Goal: Task Accomplishment & Management: Use online tool/utility

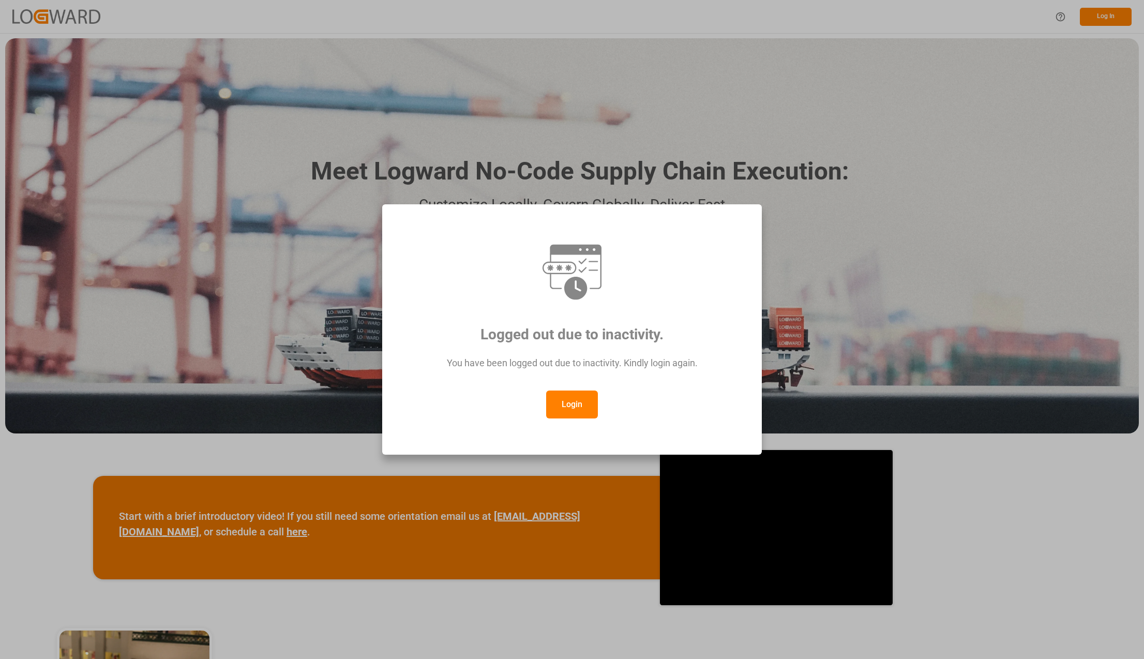
click at [586, 406] on button "Login" at bounding box center [572, 404] width 52 height 28
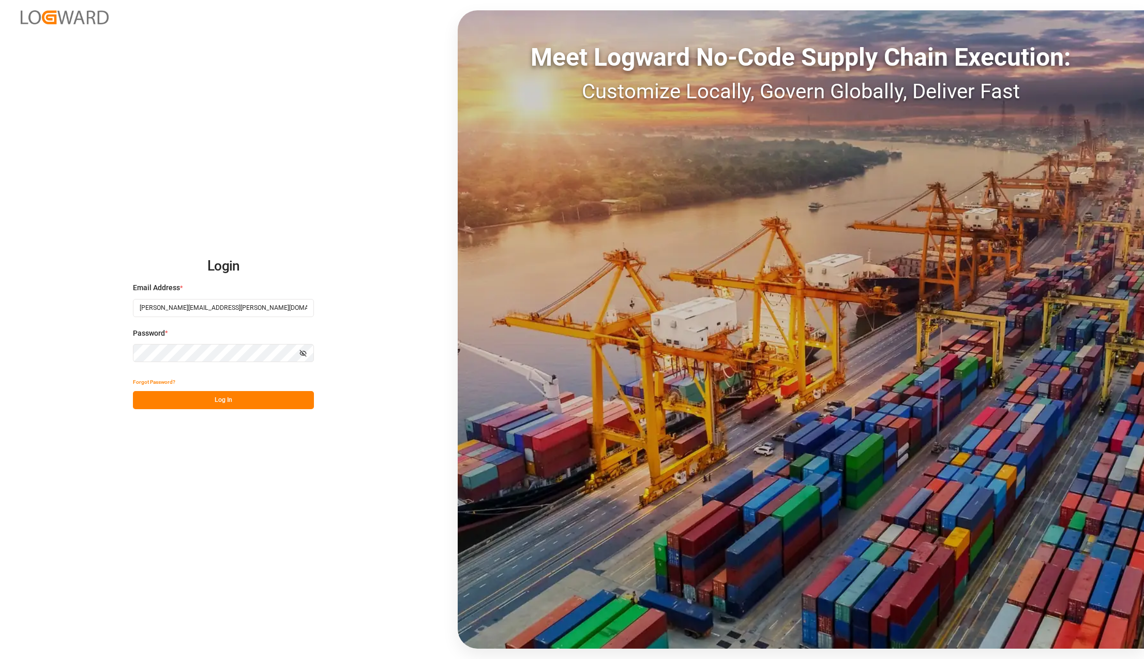
click at [247, 398] on button "Log In" at bounding box center [223, 400] width 181 height 18
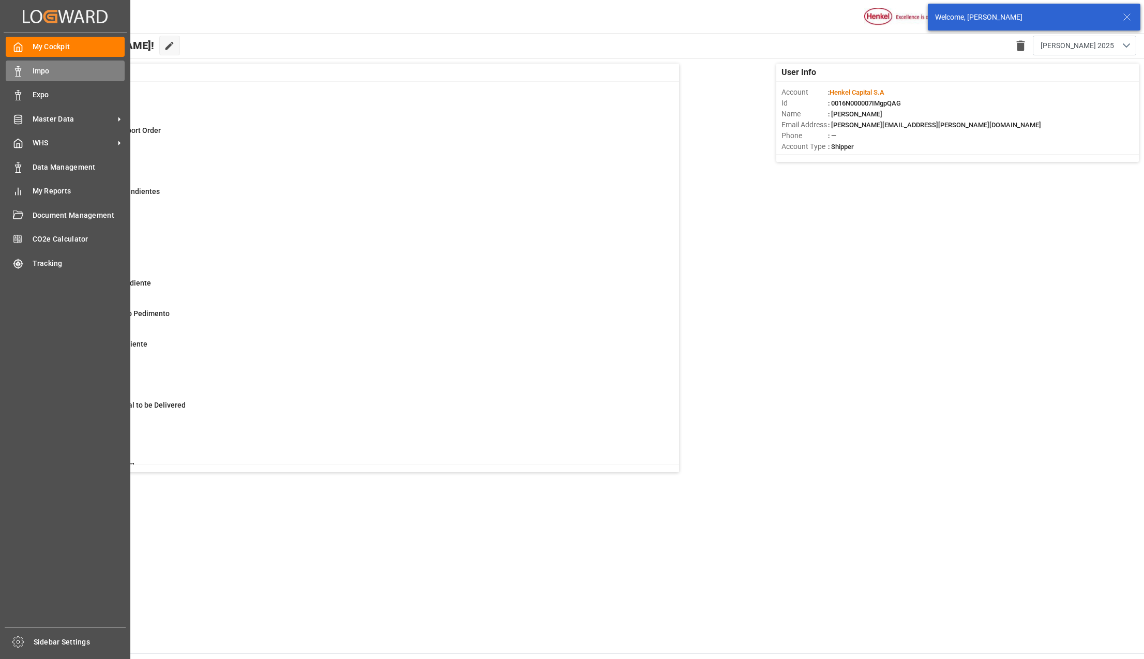
click at [52, 69] on span "Impo" at bounding box center [79, 71] width 93 height 11
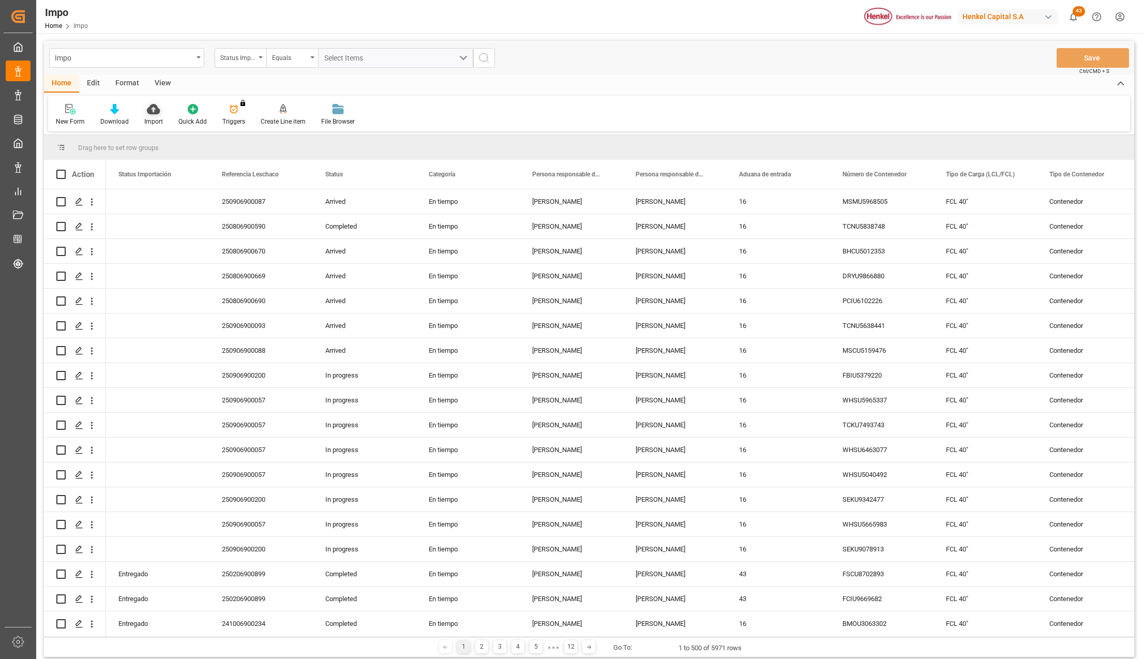
click at [154, 110] on icon at bounding box center [153, 109] width 13 height 10
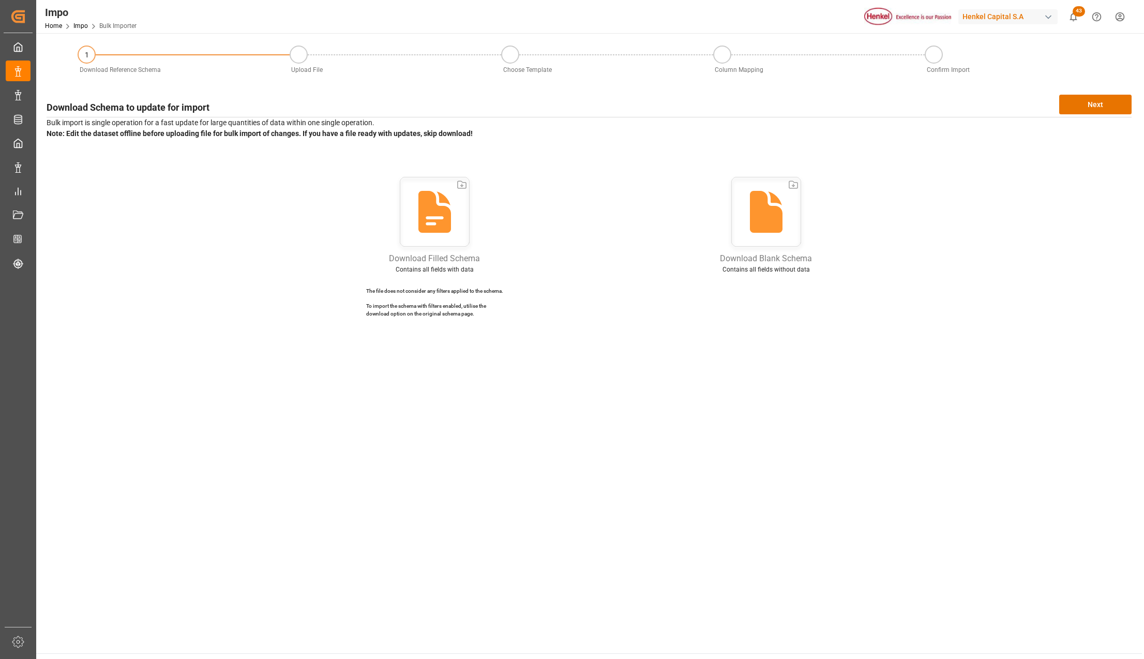
drag, startPoint x: 575, startPoint y: 440, endPoint x: 759, endPoint y: 259, distance: 257.4
click at [575, 440] on main "1 Download Reference Schema Upload File Choose Template Column Mapping Confirm …" at bounding box center [588, 343] width 1105 height 620
click at [1090, 113] on button "Next" at bounding box center [1095, 105] width 72 height 20
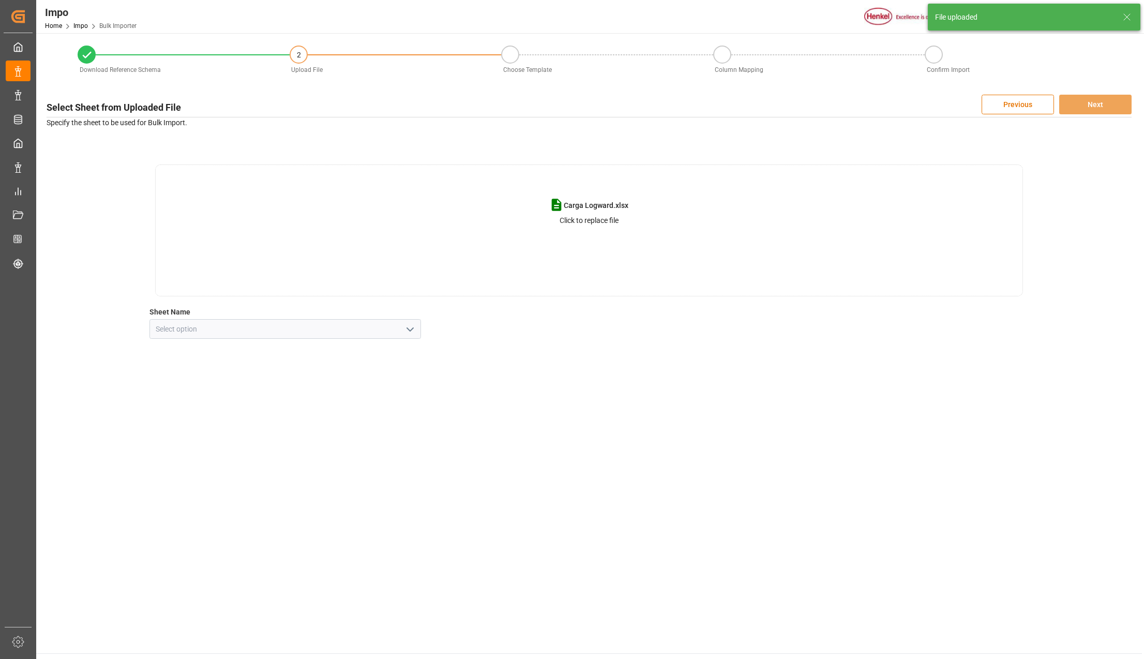
click at [413, 321] on button "open menu" at bounding box center [409, 329] width 16 height 16
click at [239, 346] on div "Hoja1" at bounding box center [285, 351] width 270 height 23
type input "Hoja1"
click at [1126, 121] on p "Specify the sheet to be used for Bulk Import." at bounding box center [589, 122] width 1085 height 11
click at [1114, 104] on button "Next" at bounding box center [1095, 105] width 72 height 20
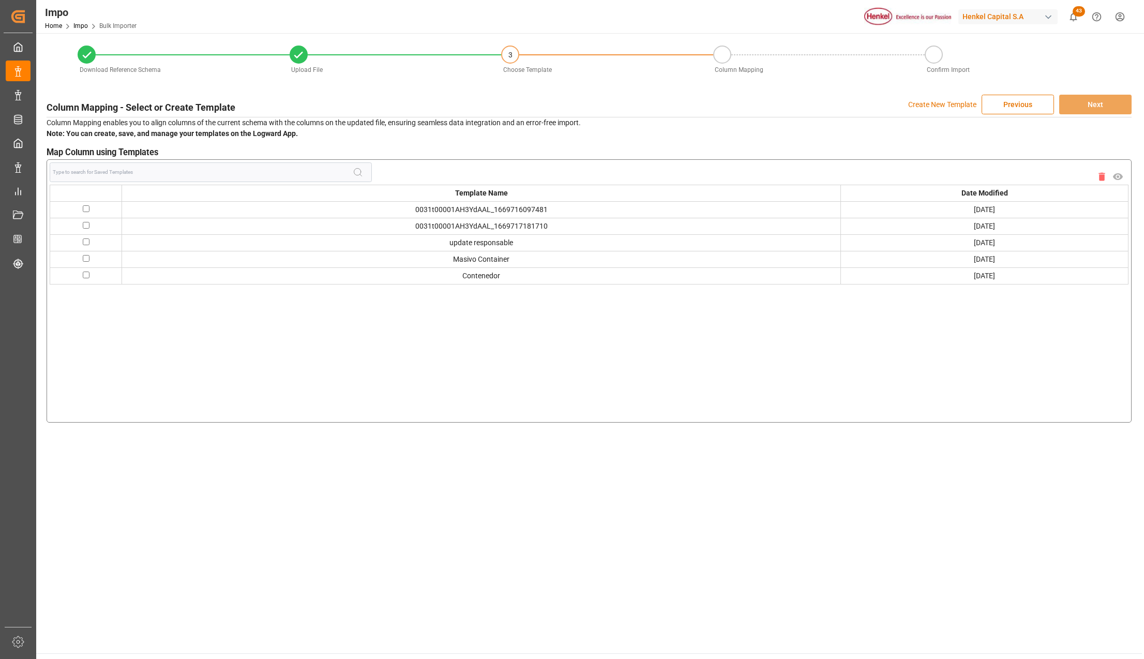
click at [83, 259] on input "checkbox" at bounding box center [86, 258] width 7 height 7
checkbox input "true"
click at [1122, 106] on button "Next" at bounding box center [1095, 105] width 72 height 20
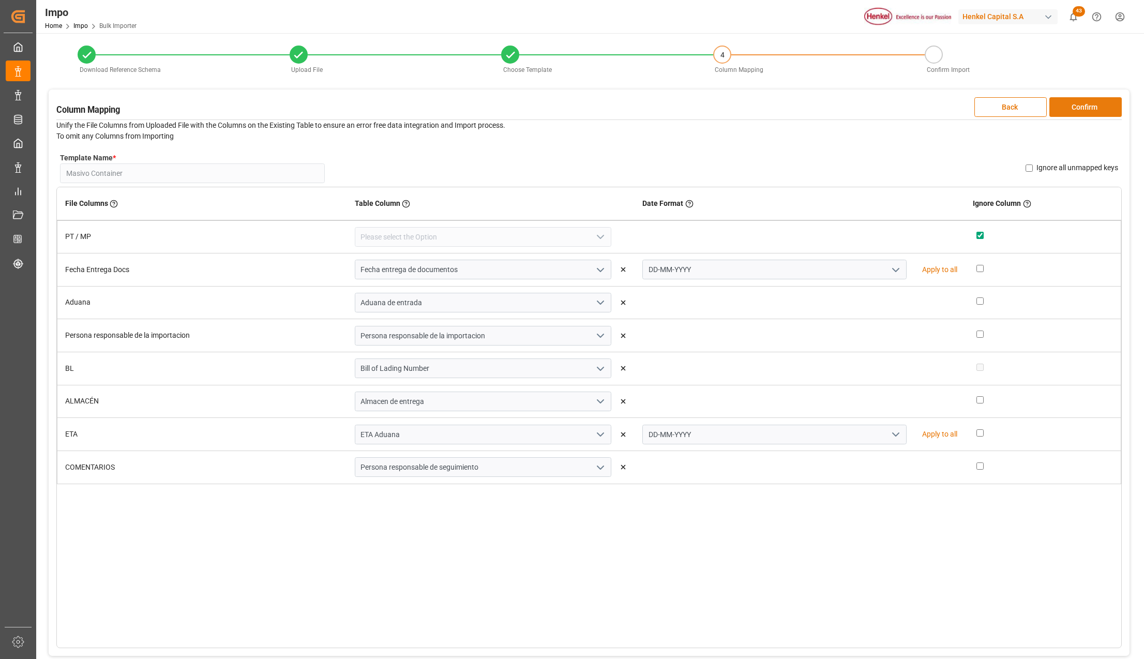
click at [1101, 104] on button "Confirm" at bounding box center [1085, 107] width 72 height 20
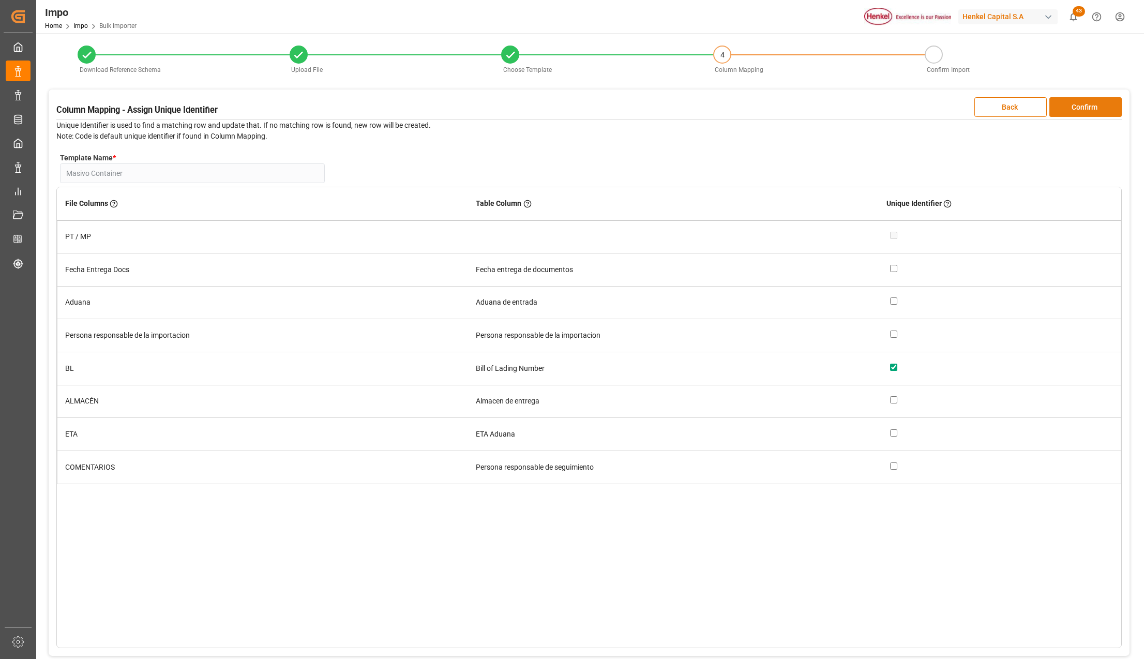
click at [1101, 104] on button "Confirm" at bounding box center [1085, 107] width 72 height 20
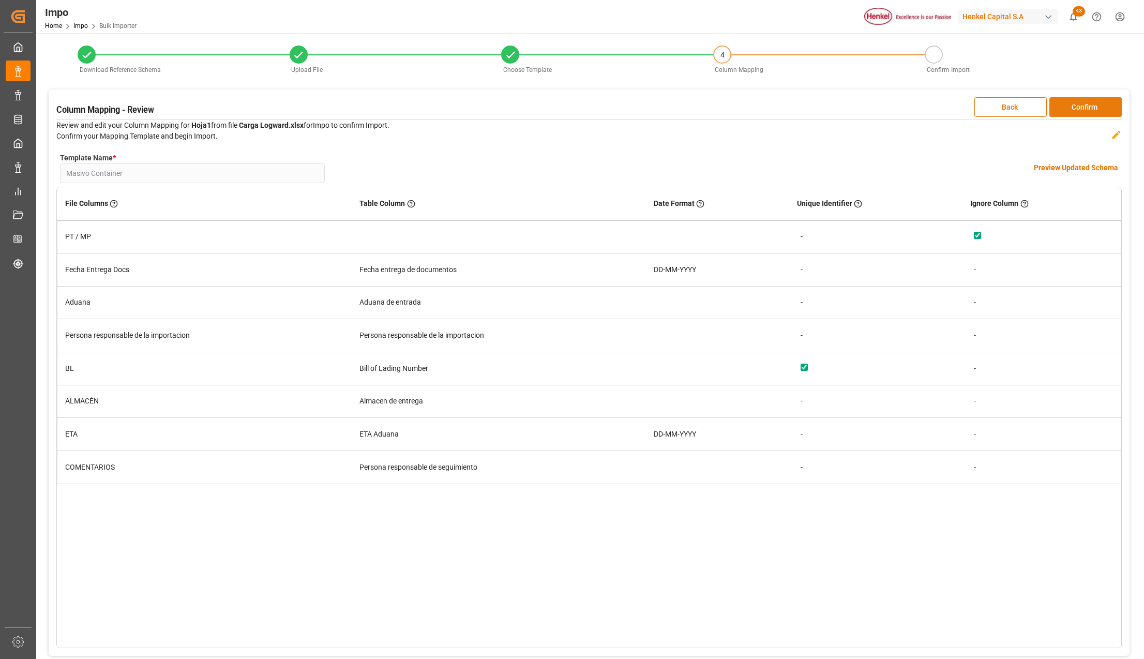
click at [1101, 104] on button "Confirm" at bounding box center [1085, 107] width 72 height 20
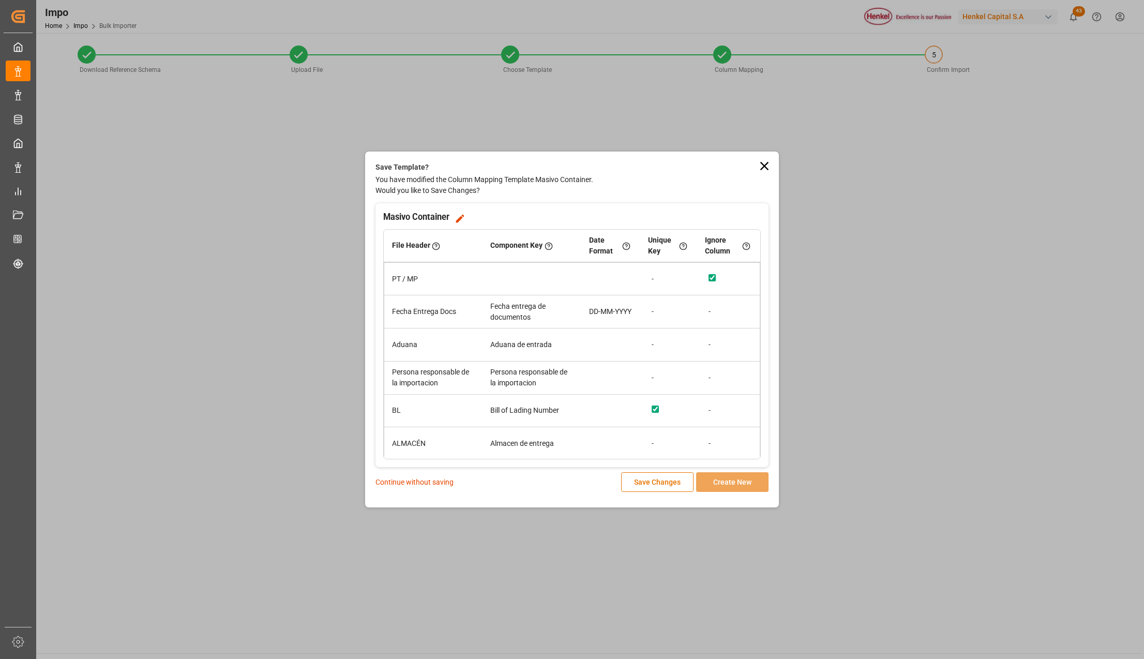
click at [421, 482] on p "Continue without saving" at bounding box center [414, 482] width 78 height 11
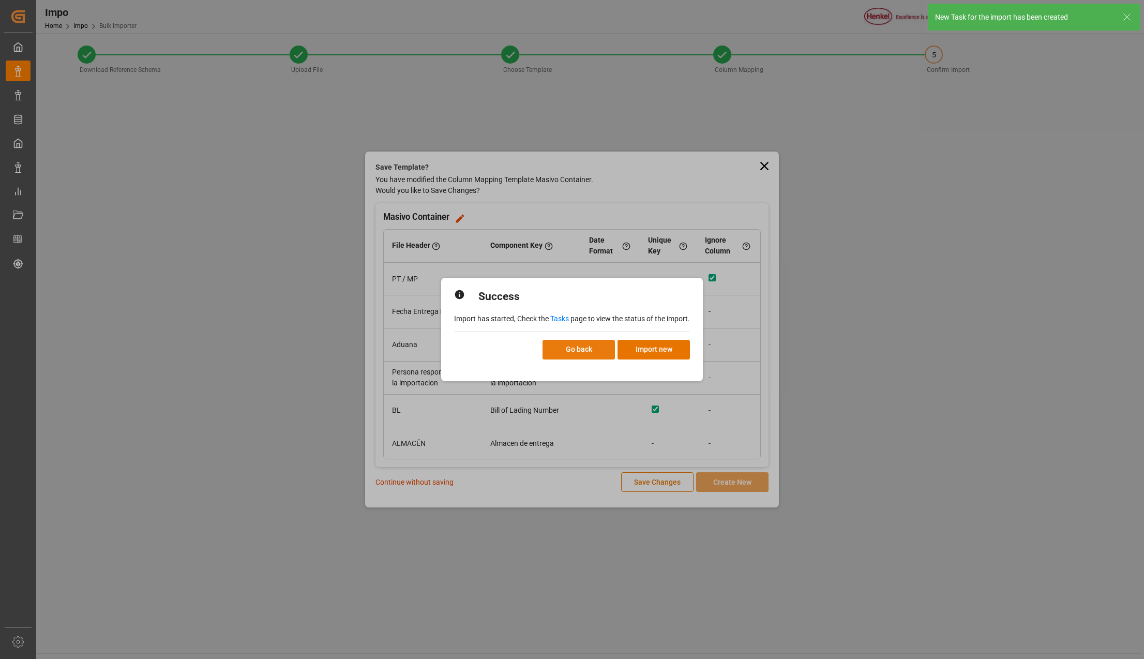
click at [567, 347] on button "Go back" at bounding box center [578, 350] width 72 height 20
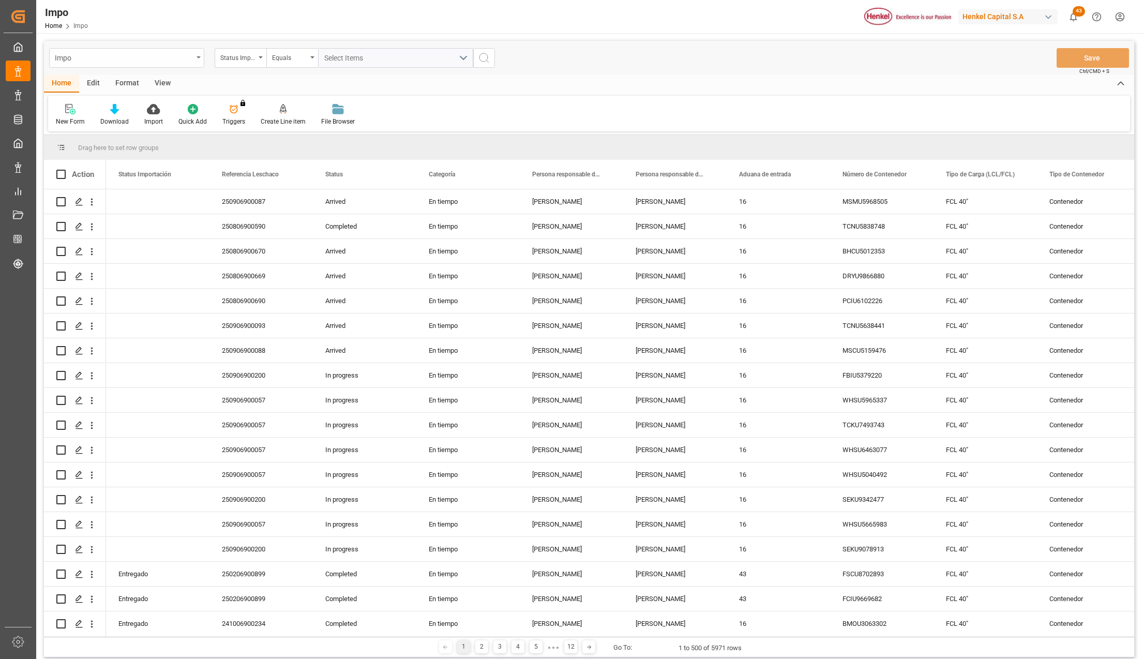
click at [115, 57] on div "Impo" at bounding box center [124, 57] width 138 height 13
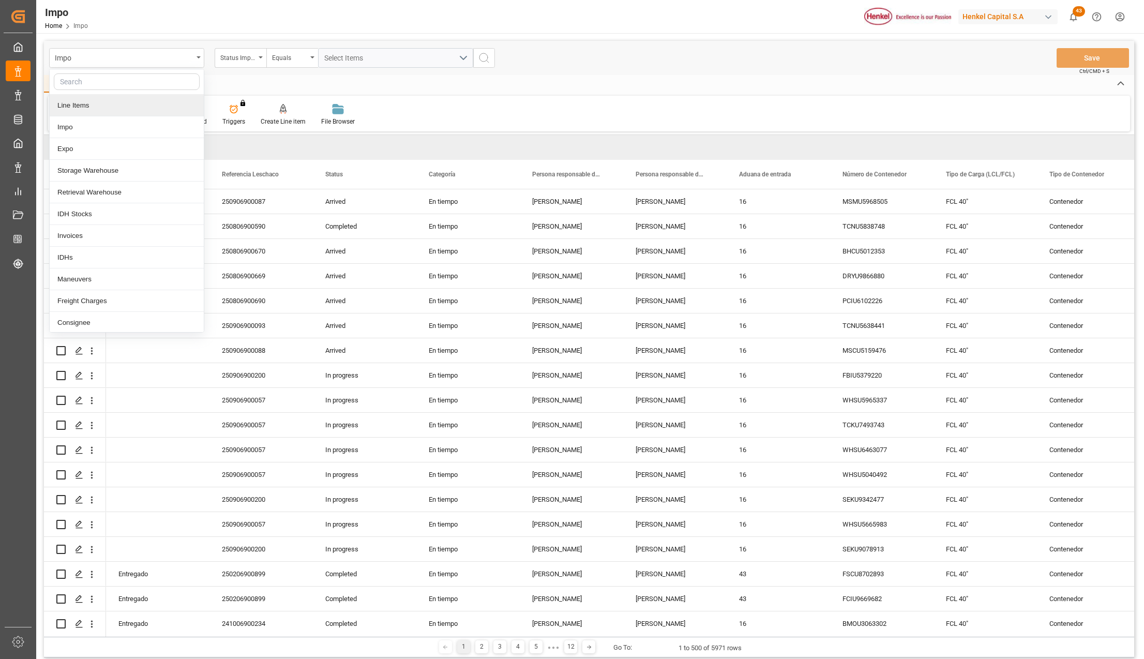
click at [69, 108] on div "Line Items" at bounding box center [127, 106] width 154 height 22
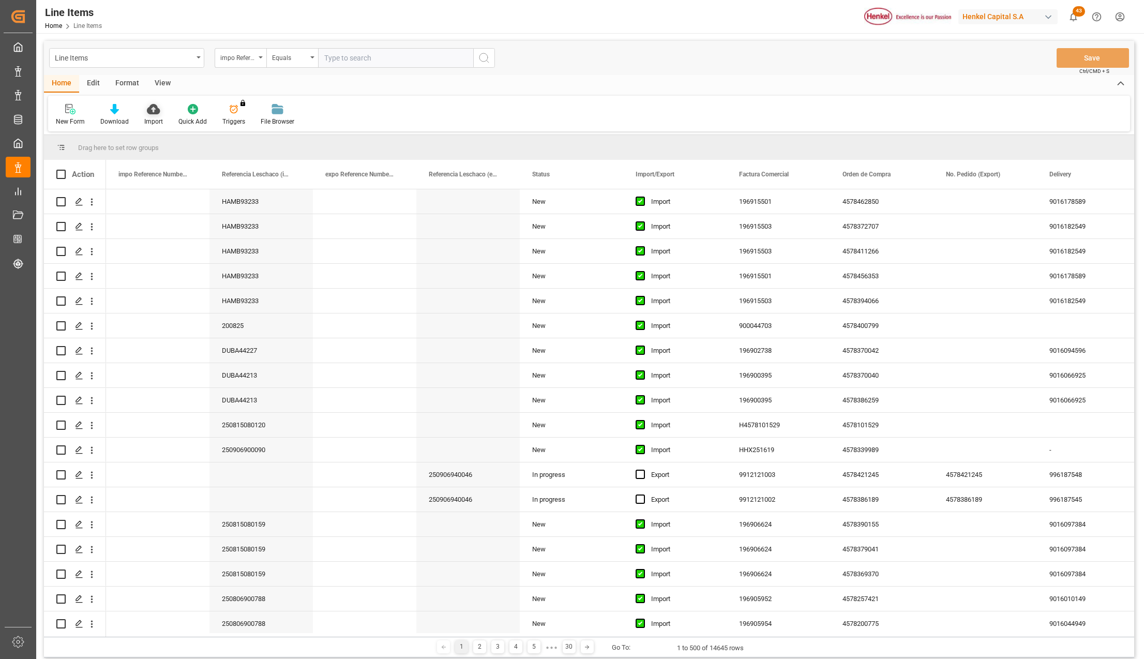
click at [150, 116] on div "Import" at bounding box center [154, 114] width 34 height 23
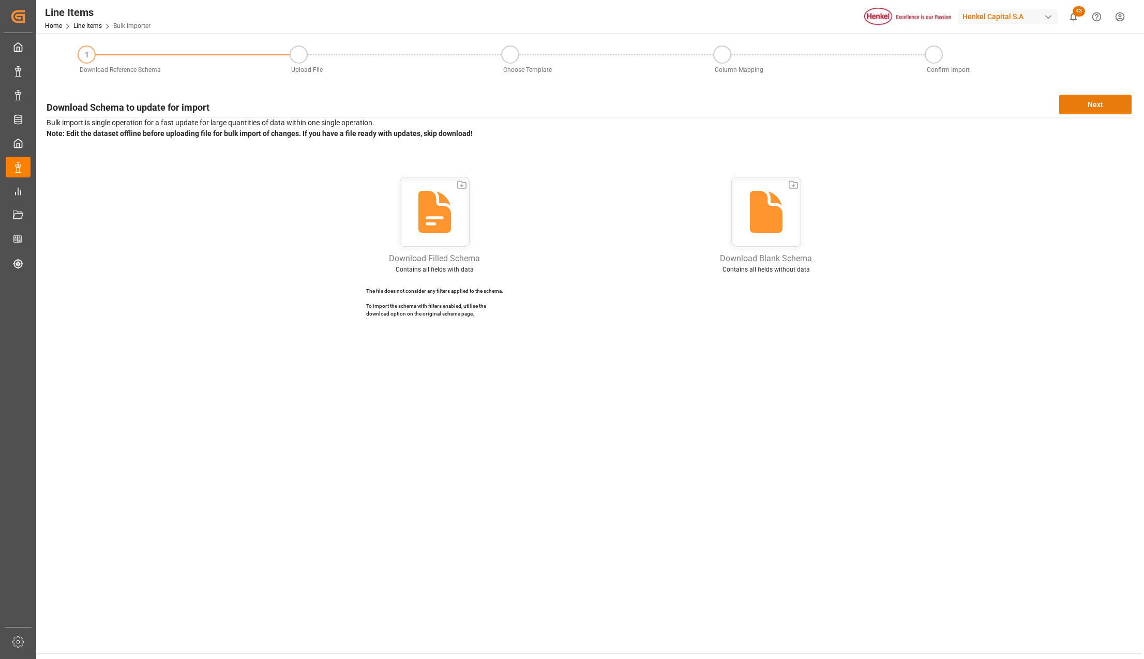
click at [1108, 103] on button "Next" at bounding box center [1095, 105] width 72 height 20
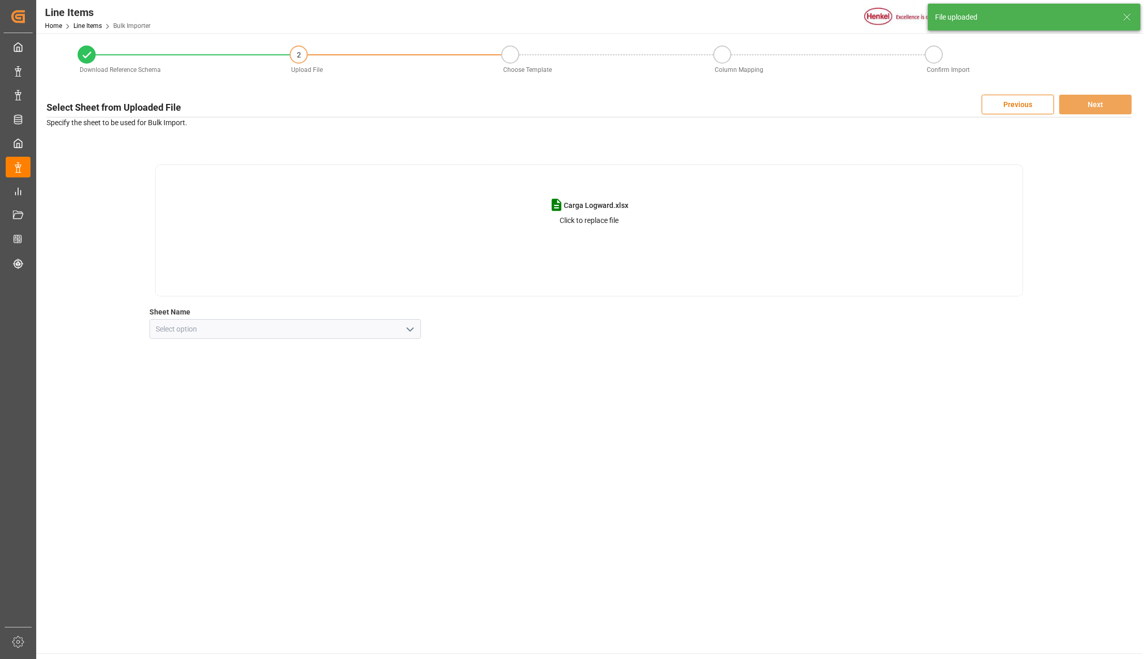
click at [412, 327] on icon "open menu" at bounding box center [410, 329] width 12 height 12
click at [201, 374] on div "Hoja2" at bounding box center [285, 374] width 270 height 23
type input "Hoja2"
click at [1124, 100] on button "Next" at bounding box center [1095, 105] width 72 height 20
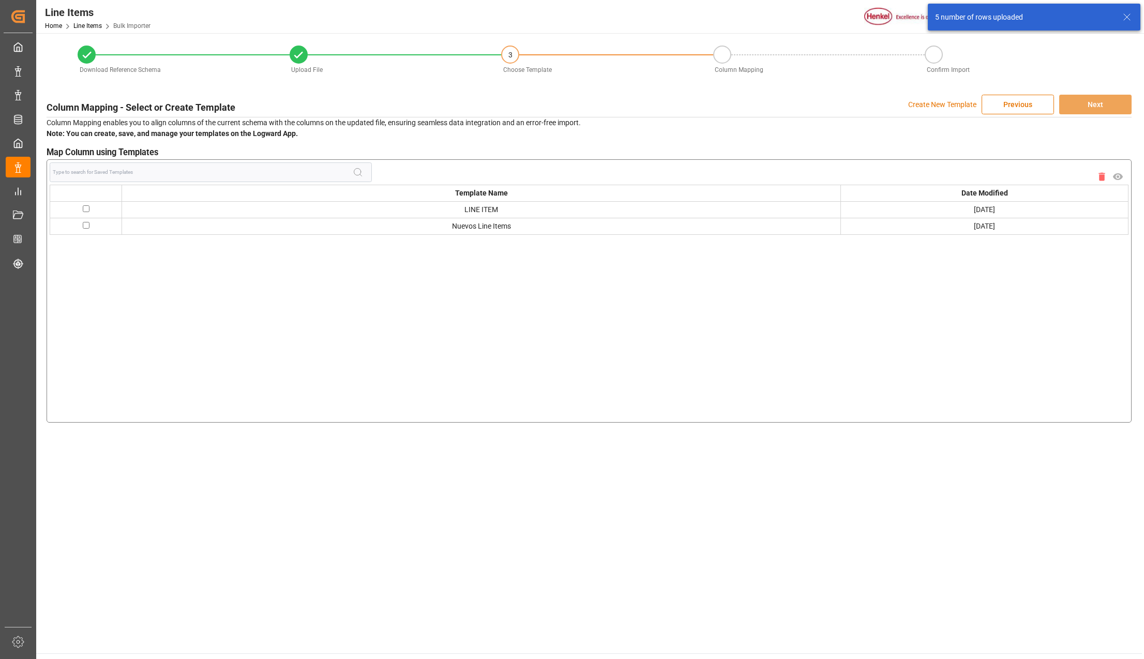
click at [86, 226] on input "checkbox" at bounding box center [86, 225] width 7 height 7
checkbox input "true"
click at [1095, 107] on button "Next" at bounding box center [1095, 105] width 72 height 20
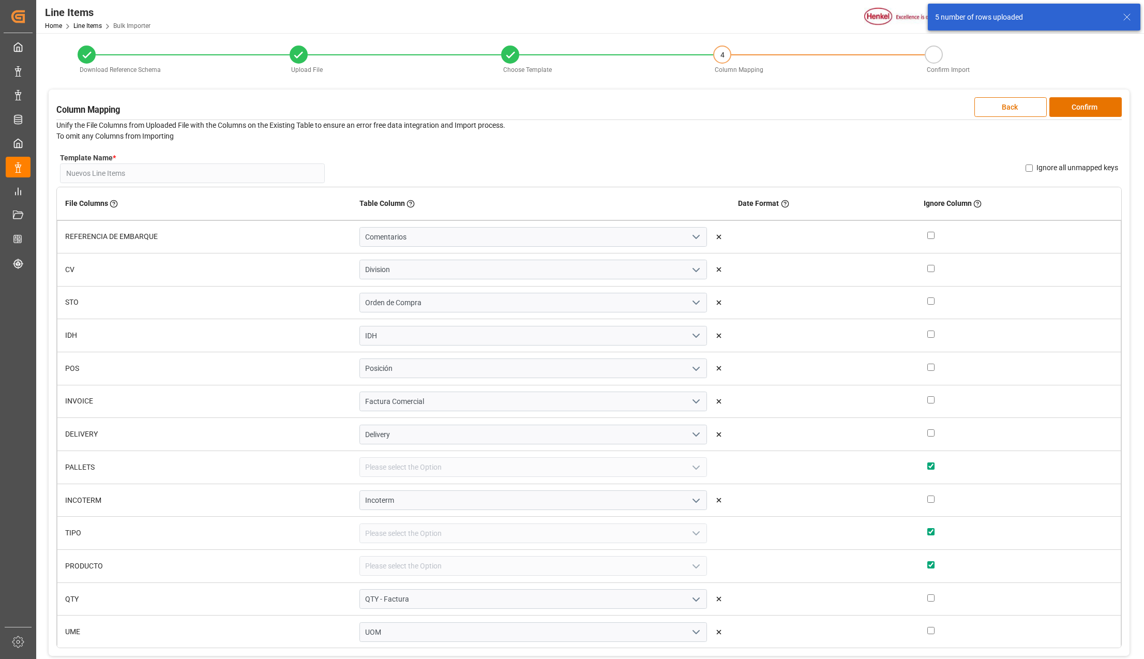
click at [1095, 107] on button "Confirm" at bounding box center [1085, 107] width 72 height 20
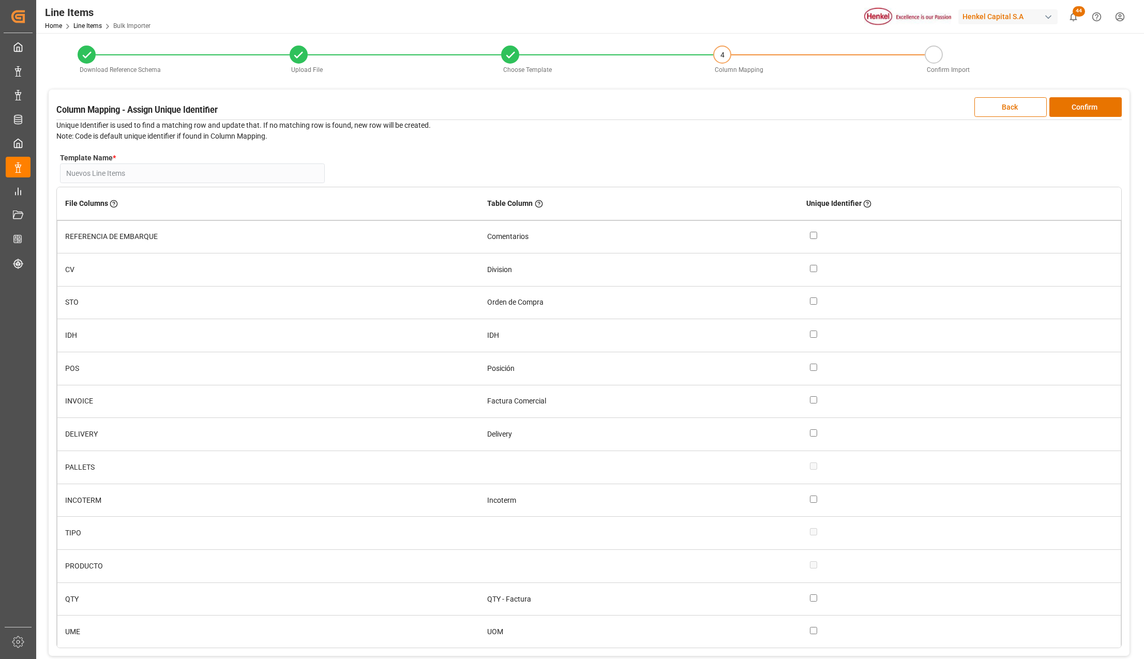
click at [1095, 107] on button "Confirm" at bounding box center [1085, 107] width 72 height 20
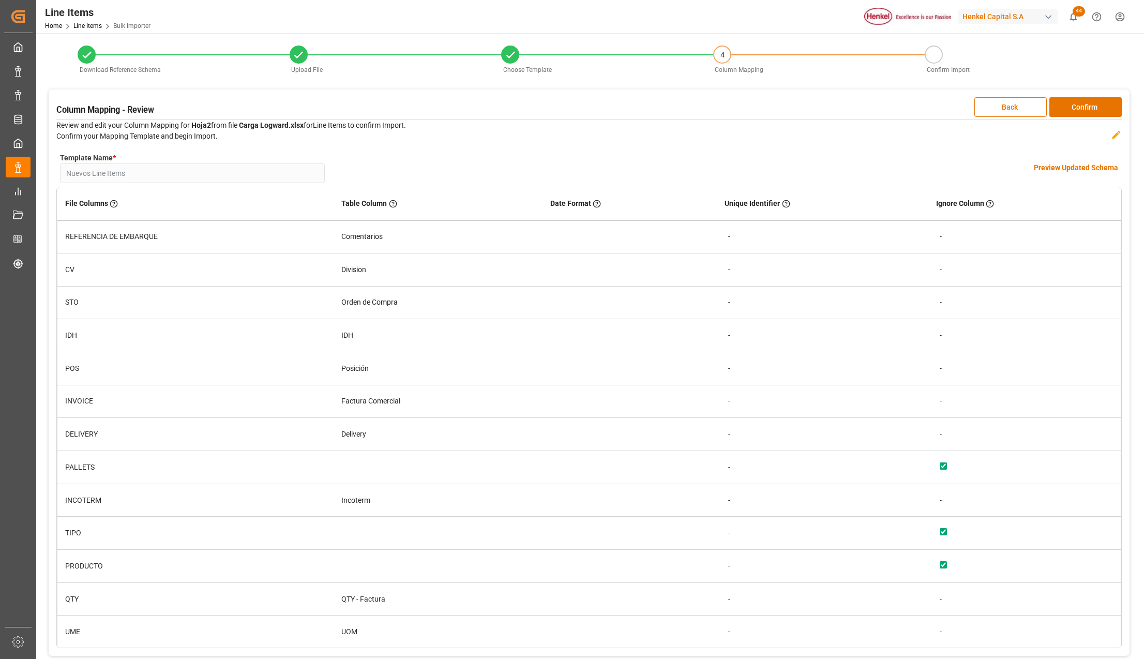
click at [1086, 166] on h4 "Preview Updated Schema" at bounding box center [1076, 167] width 84 height 11
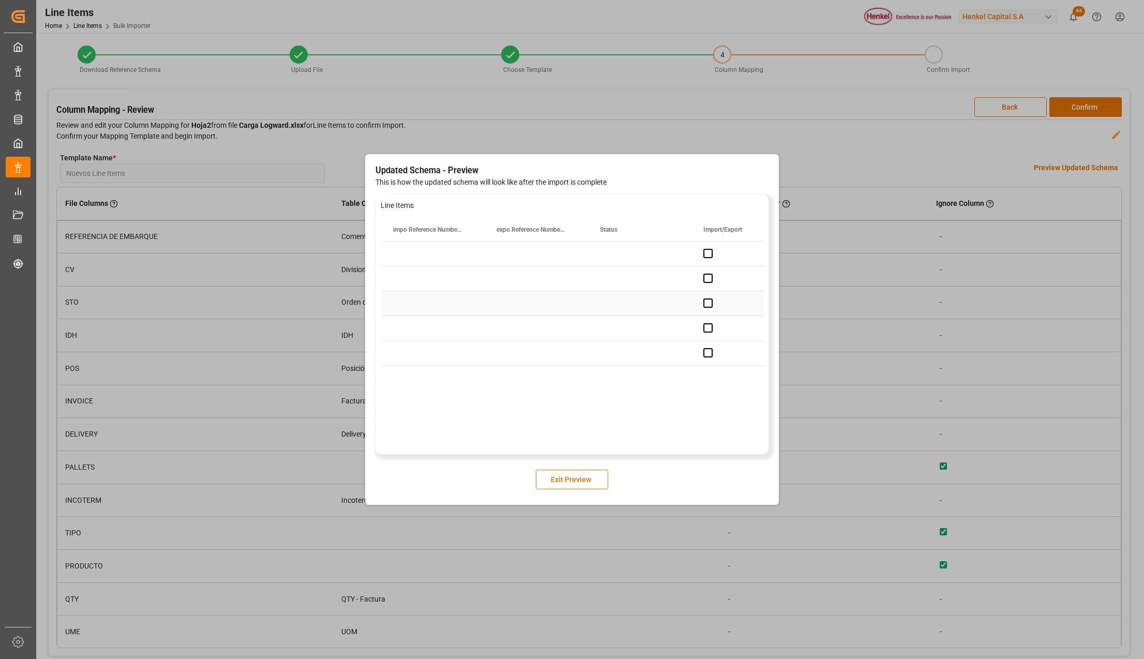
click at [544, 305] on div "Press SPACE to select this row." at bounding box center [535, 303] width 103 height 24
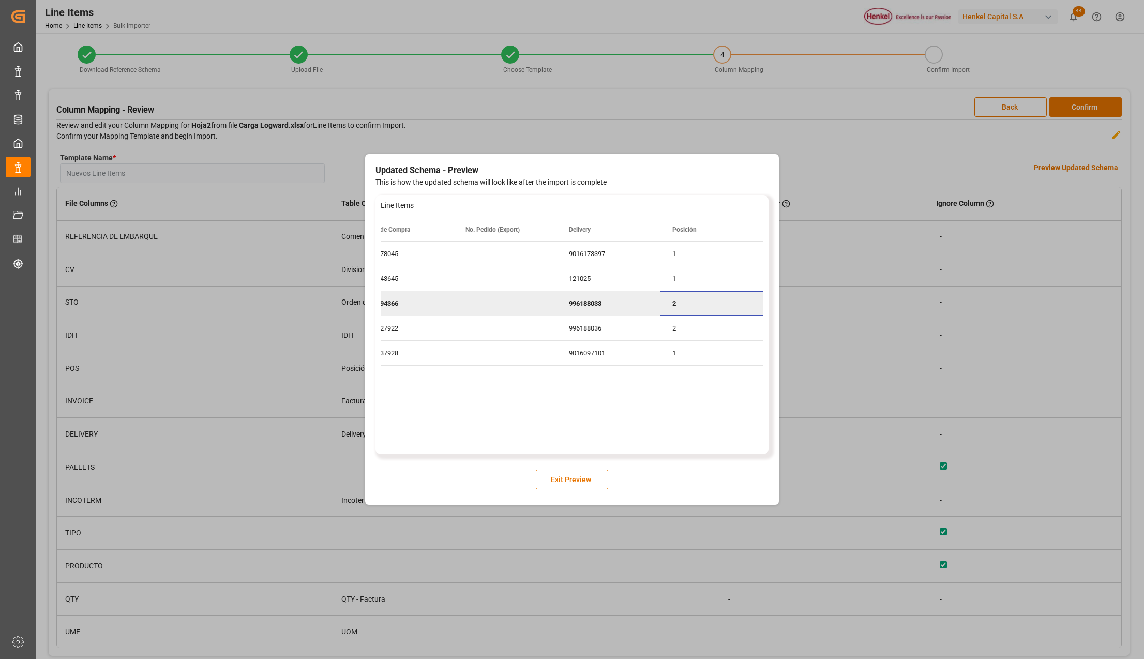
scroll to position [0, 652]
click at [569, 478] on button "Exit Preview" at bounding box center [572, 479] width 72 height 20
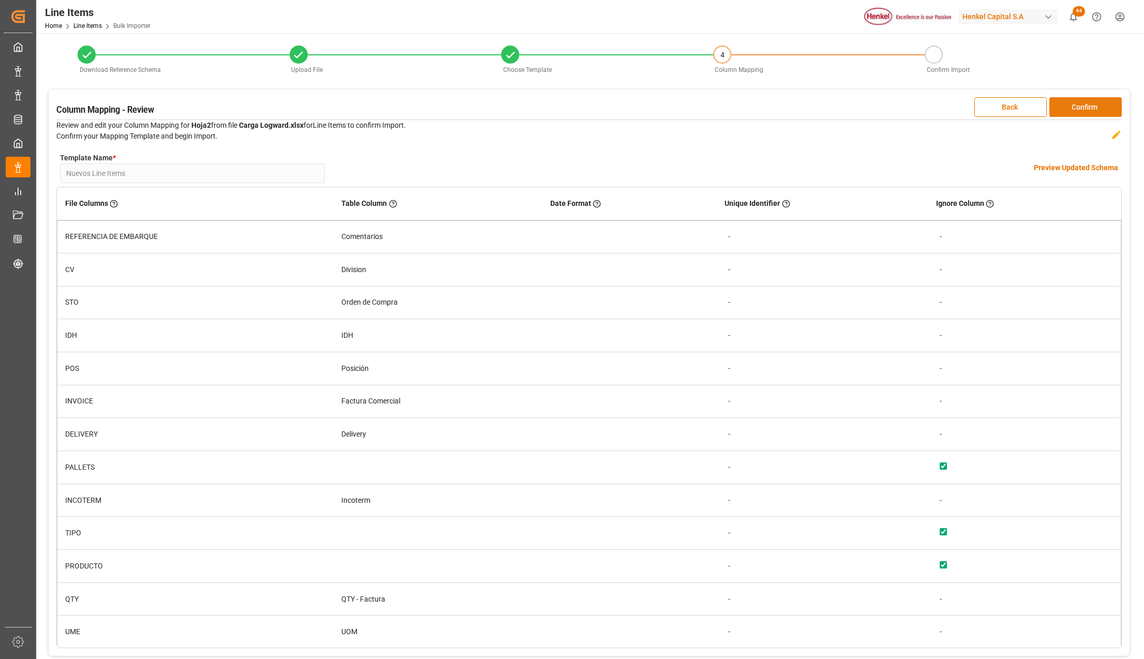
click at [1079, 105] on button "Confirm" at bounding box center [1085, 107] width 72 height 20
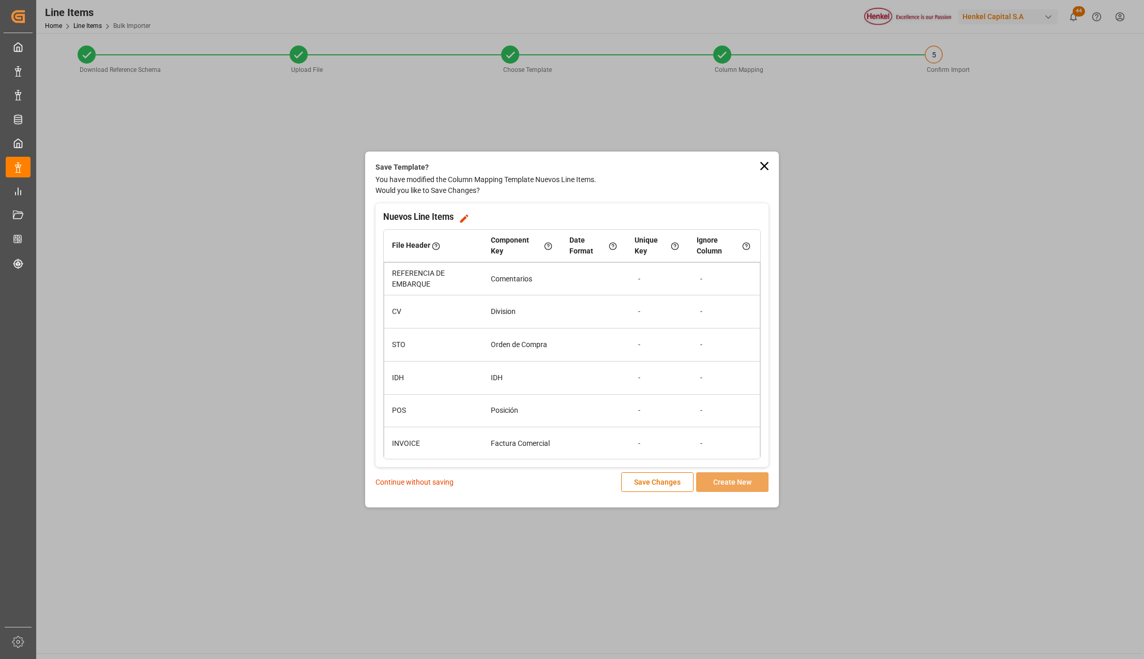
click at [391, 480] on p "Continue without saving" at bounding box center [414, 482] width 78 height 11
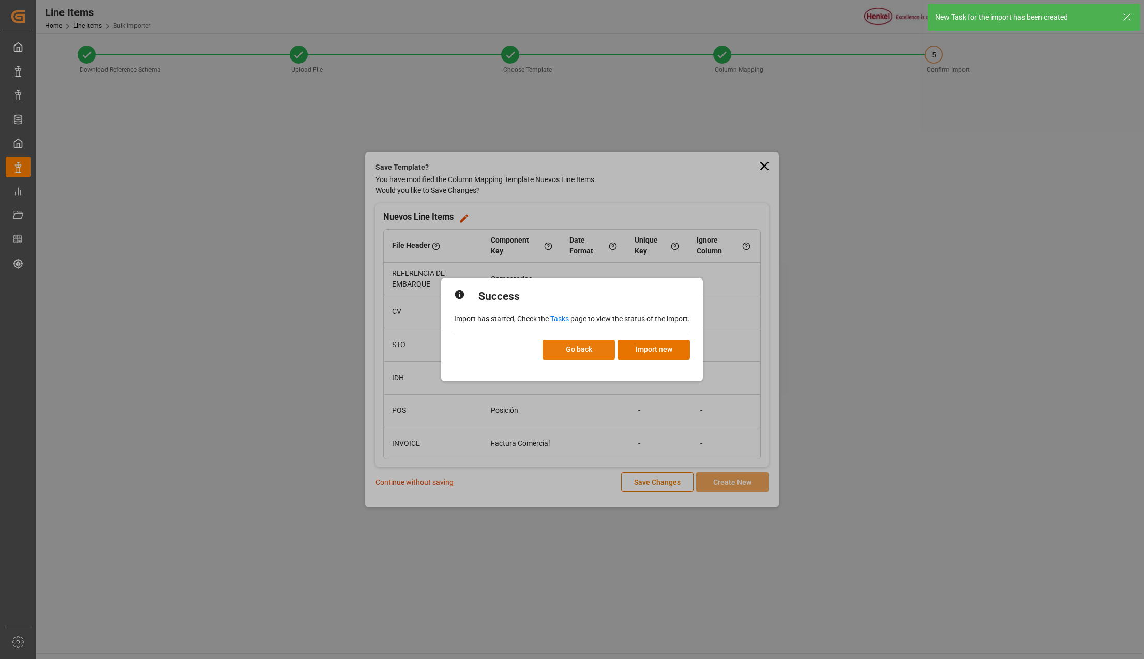
click at [586, 350] on button "Go back" at bounding box center [578, 350] width 72 height 20
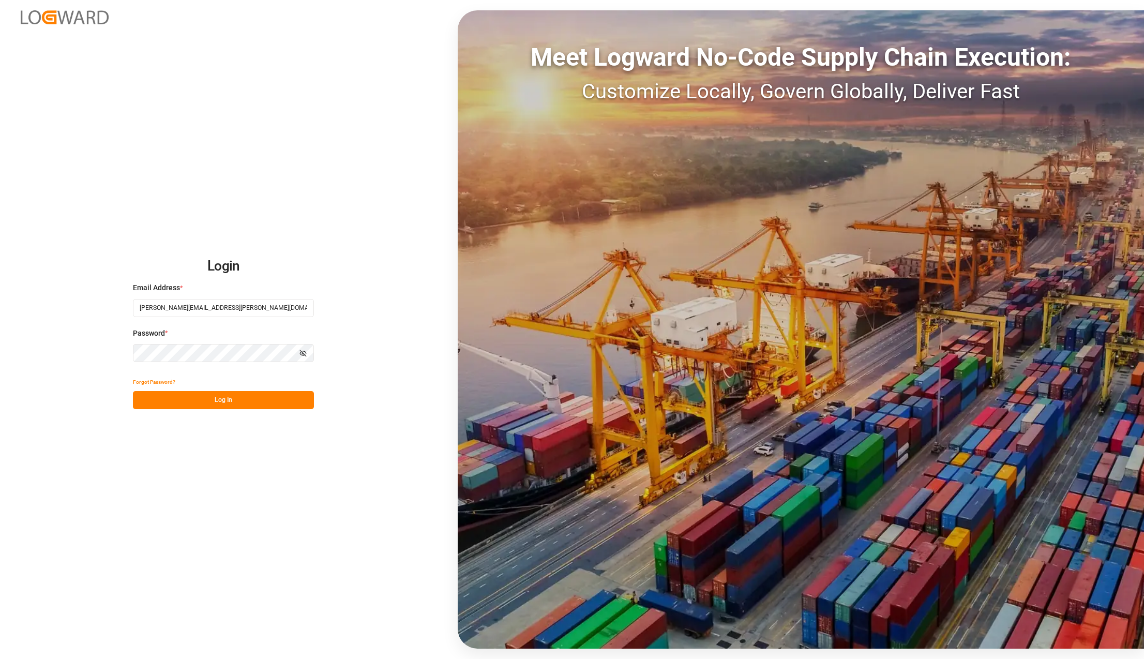
click at [247, 389] on div "Forgot Password?" at bounding box center [223, 382] width 181 height 18
click at [243, 400] on button "Log In" at bounding box center [223, 400] width 181 height 18
click at [232, 404] on button "Log In" at bounding box center [223, 400] width 181 height 18
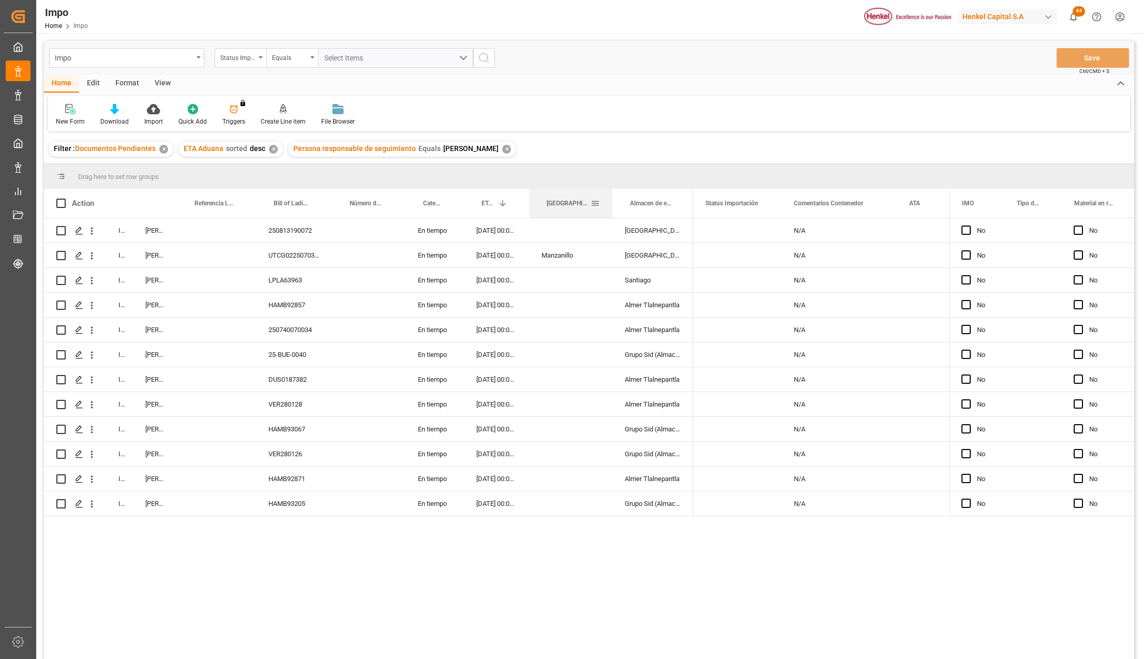
drag, startPoint x: 592, startPoint y: 191, endPoint x: 611, endPoint y: 193, distance: 18.7
click at [611, 193] on div at bounding box center [612, 203] width 4 height 29
click at [502, 145] on div "✕" at bounding box center [506, 149] width 9 height 9
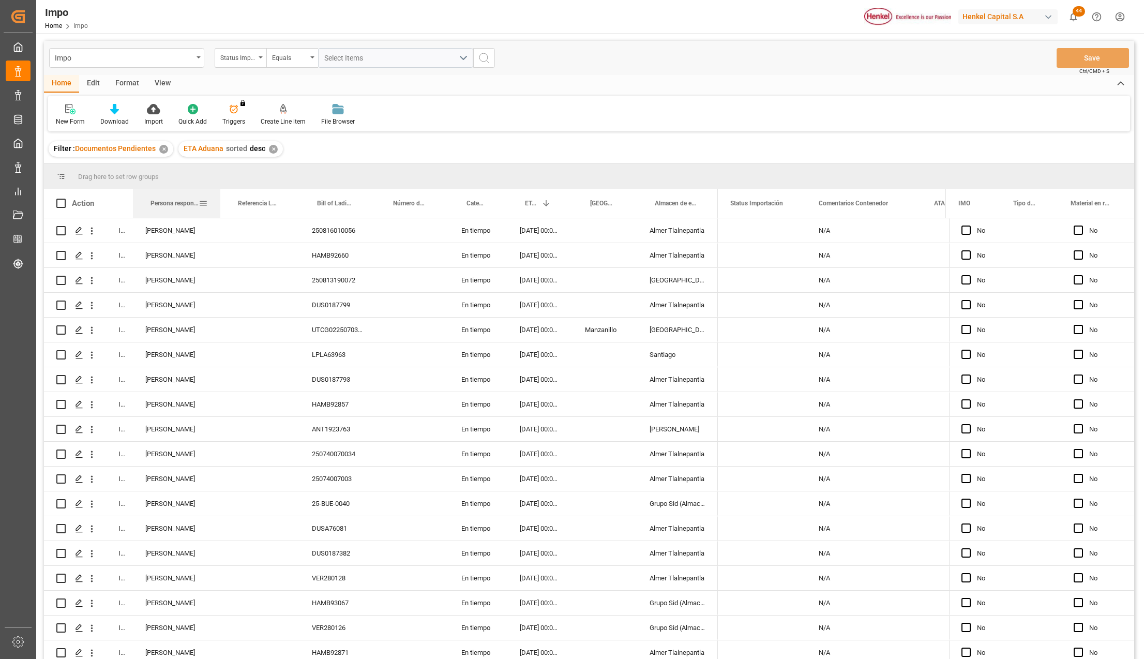
drag, startPoint x: 175, startPoint y: 191, endPoint x: 219, endPoint y: 192, distance: 44.5
click at [219, 191] on div at bounding box center [220, 203] width 4 height 29
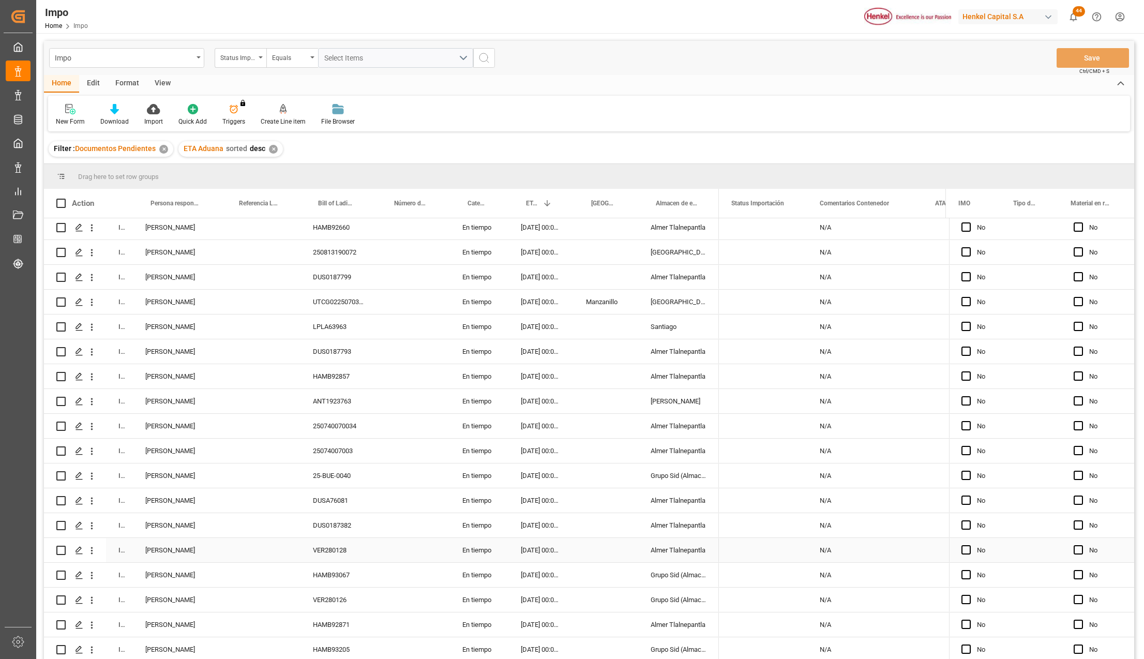
click at [183, 538] on div "Karla Chavez" at bounding box center [177, 550] width 88 height 24
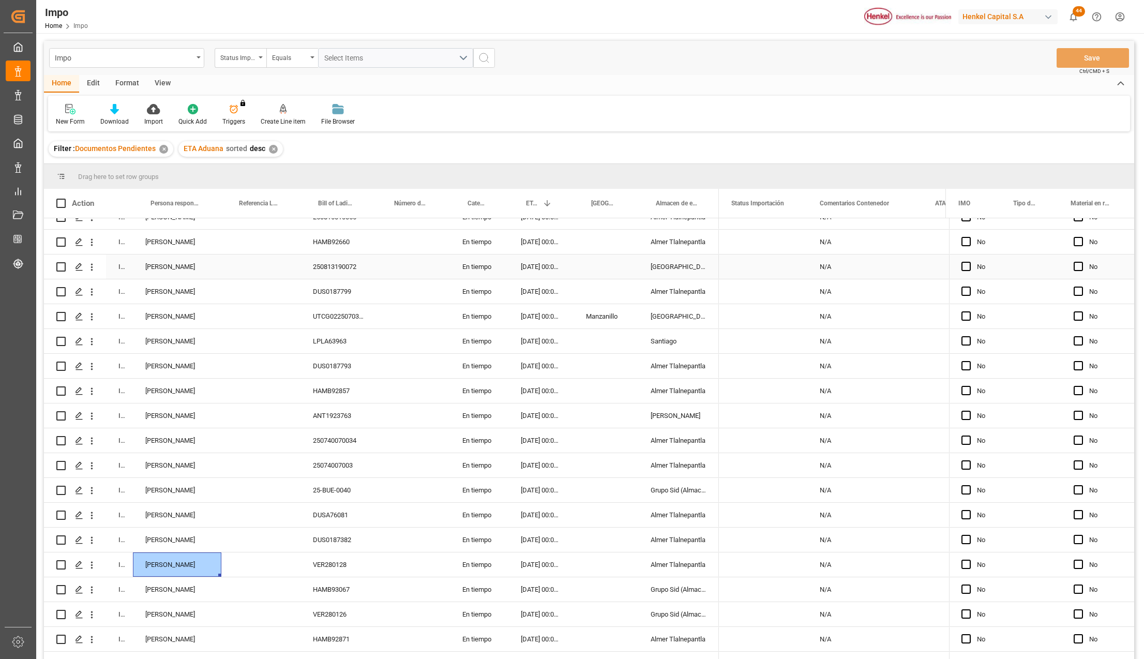
scroll to position [0, 0]
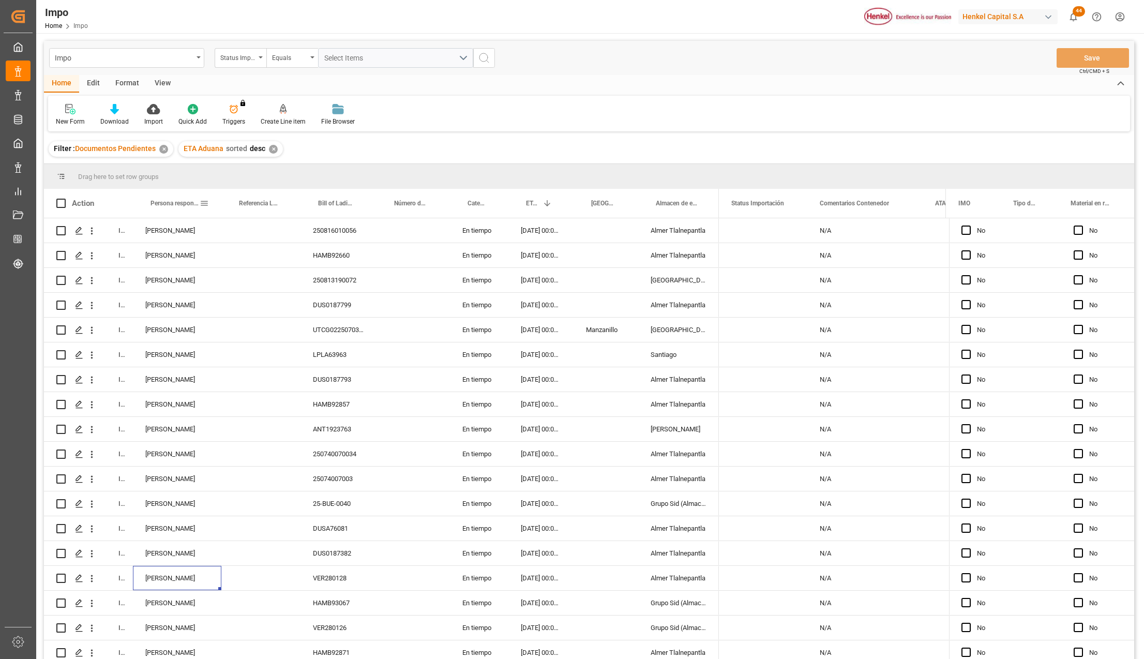
click at [207, 203] on span at bounding box center [204, 203] width 9 height 9
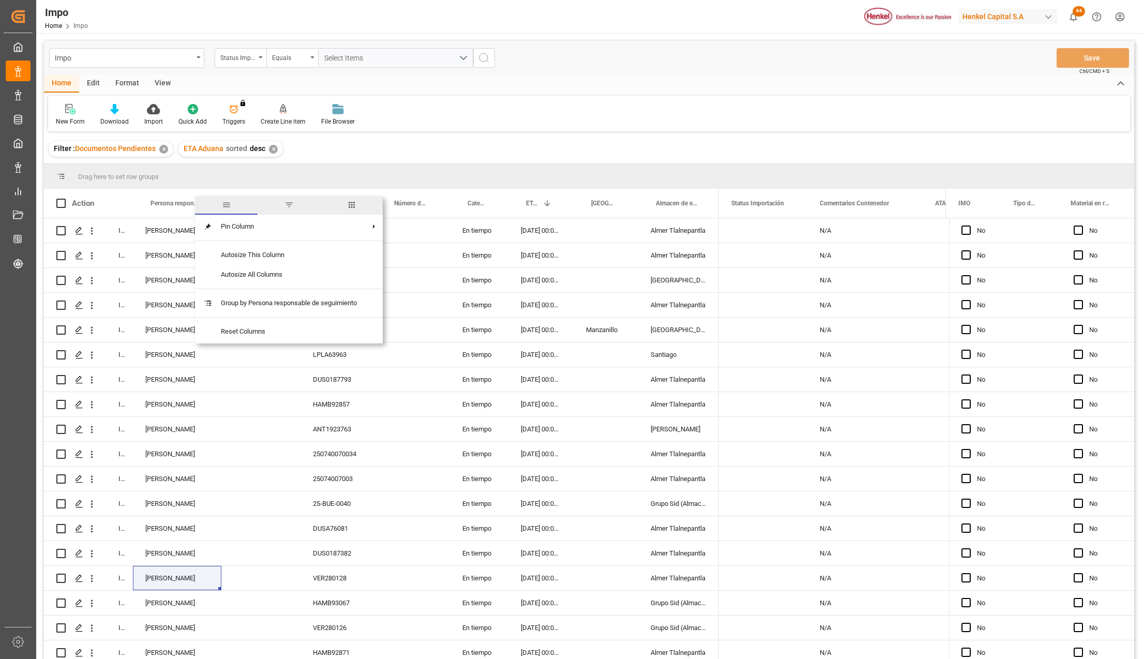
drag, startPoint x: 288, startPoint y: 203, endPoint x: 284, endPoint y: 210, distance: 8.3
click at [289, 203] on span "filter" at bounding box center [288, 204] width 9 height 9
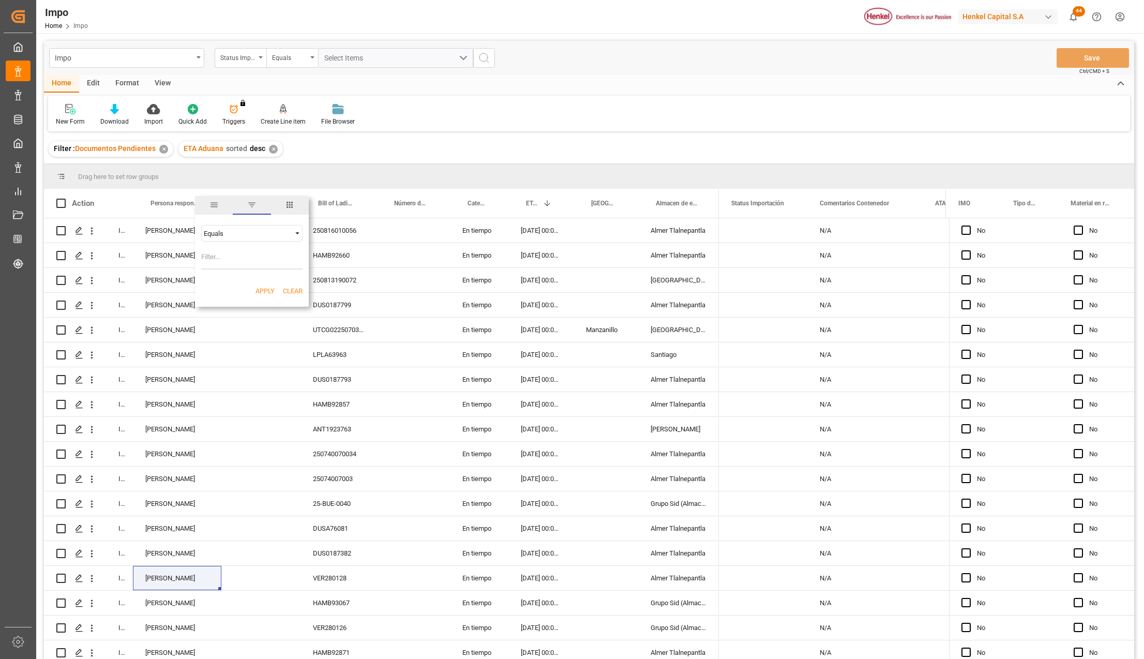
click at [247, 261] on input "Filter Value" at bounding box center [251, 259] width 101 height 21
type input "[PERSON_NAME]"
click at [266, 292] on button "Apply" at bounding box center [264, 291] width 19 height 10
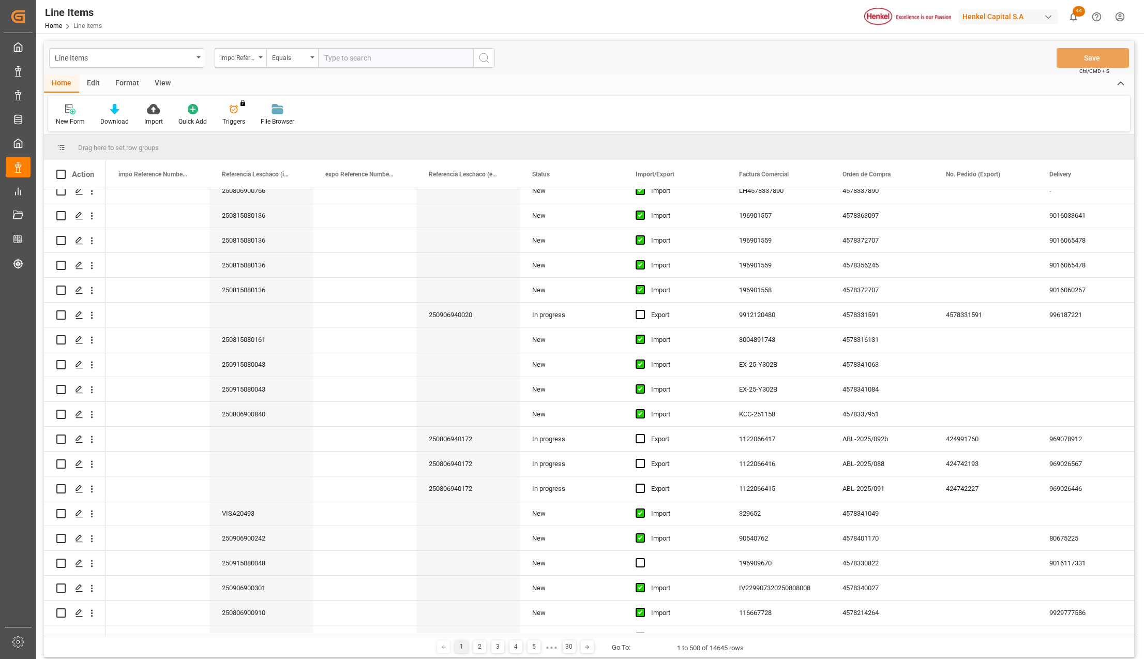
scroll to position [2137, 0]
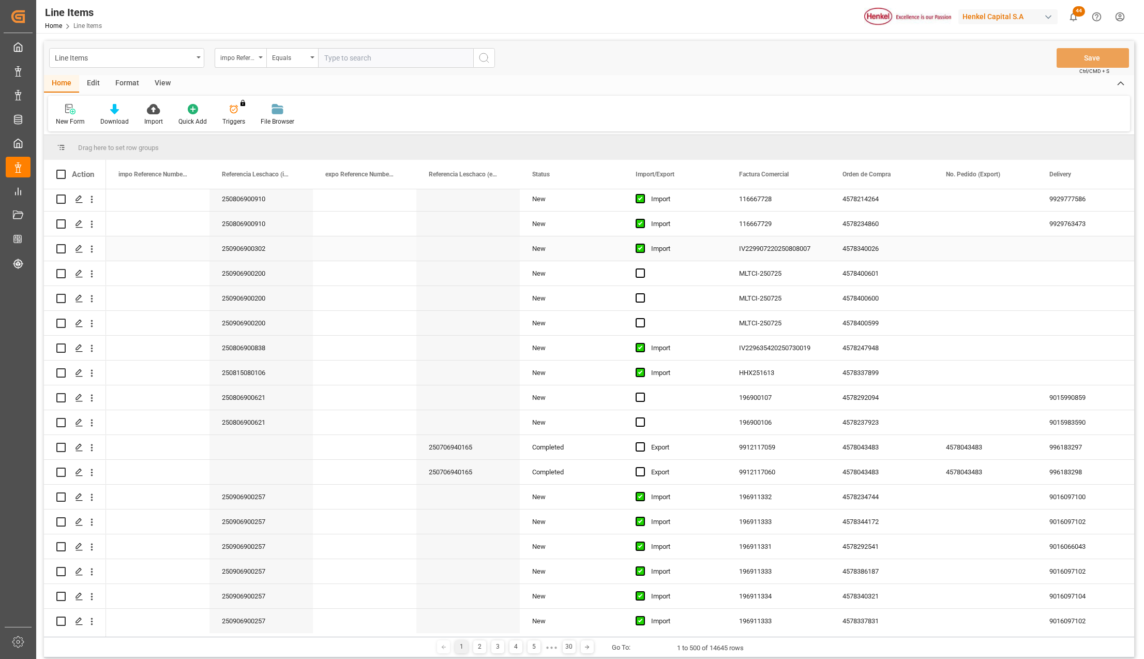
click at [648, 251] on div "Press SPACE to select this row." at bounding box center [643, 249] width 16 height 24
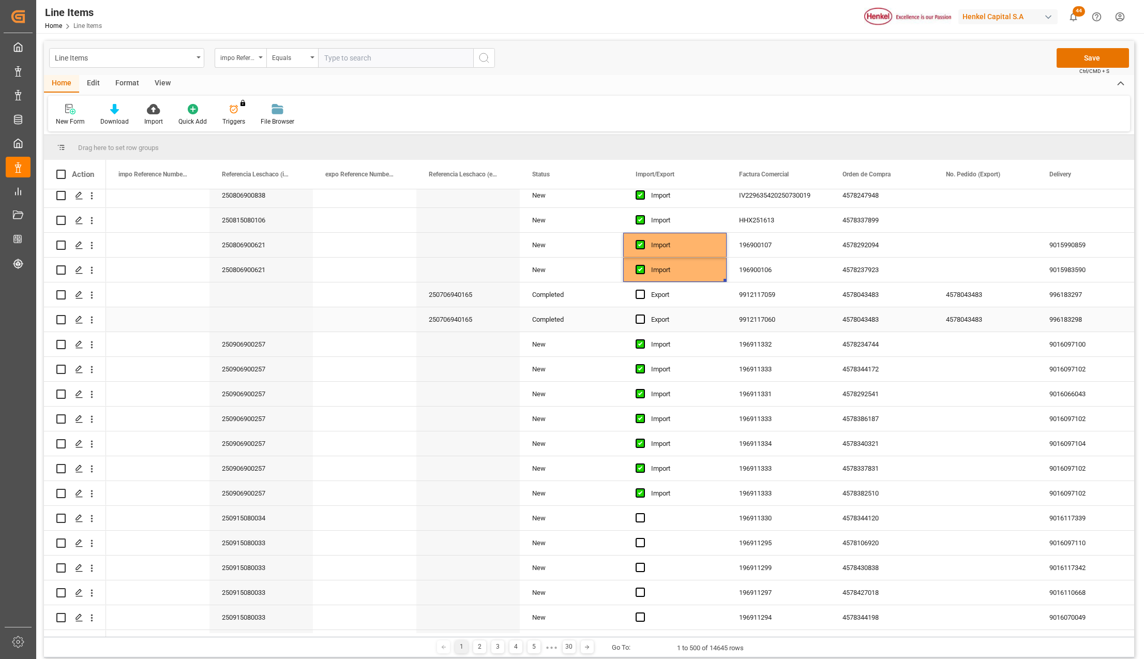
scroll to position [2482, 0]
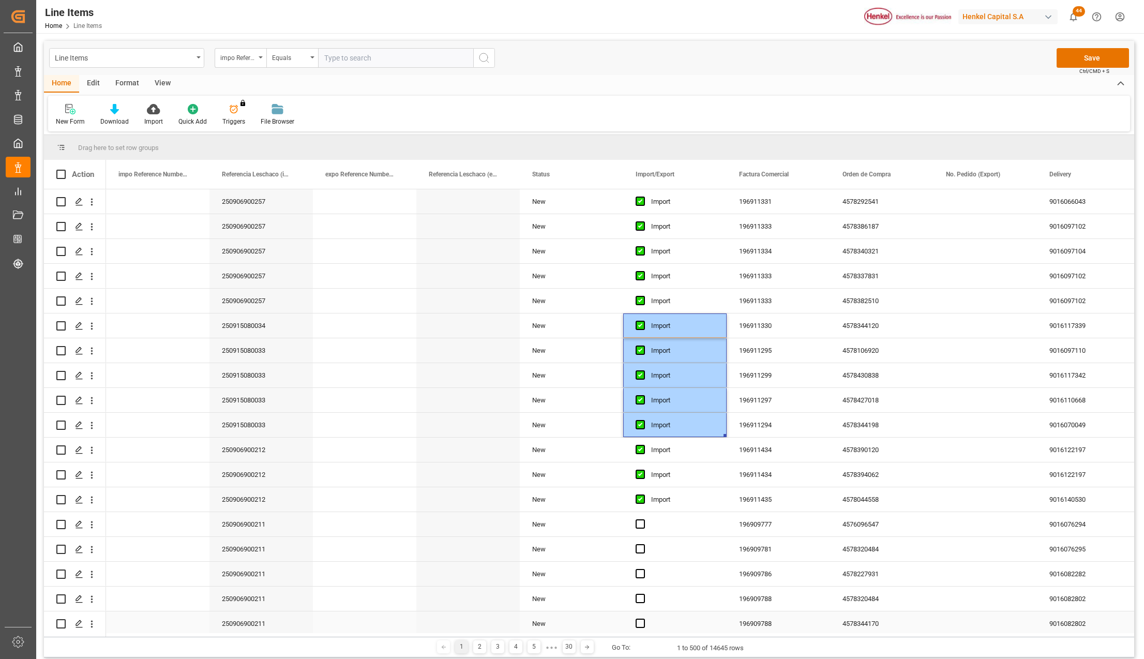
scroll to position [2619, 0]
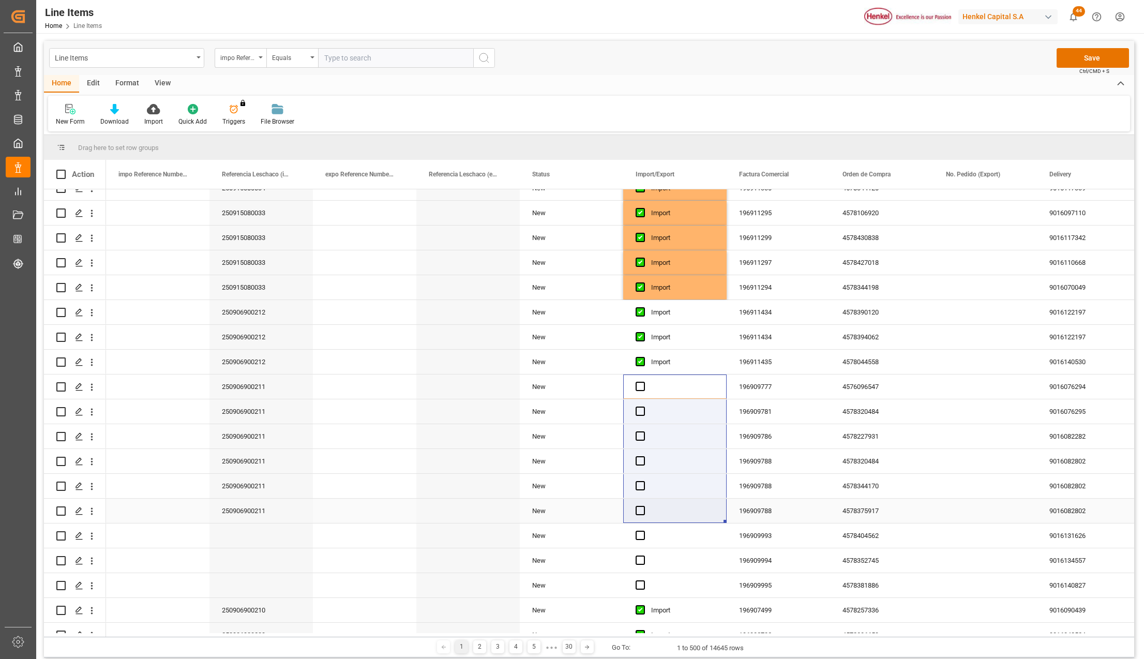
drag, startPoint x: 666, startPoint y: 469, endPoint x: 671, endPoint y: 505, distance: 36.0
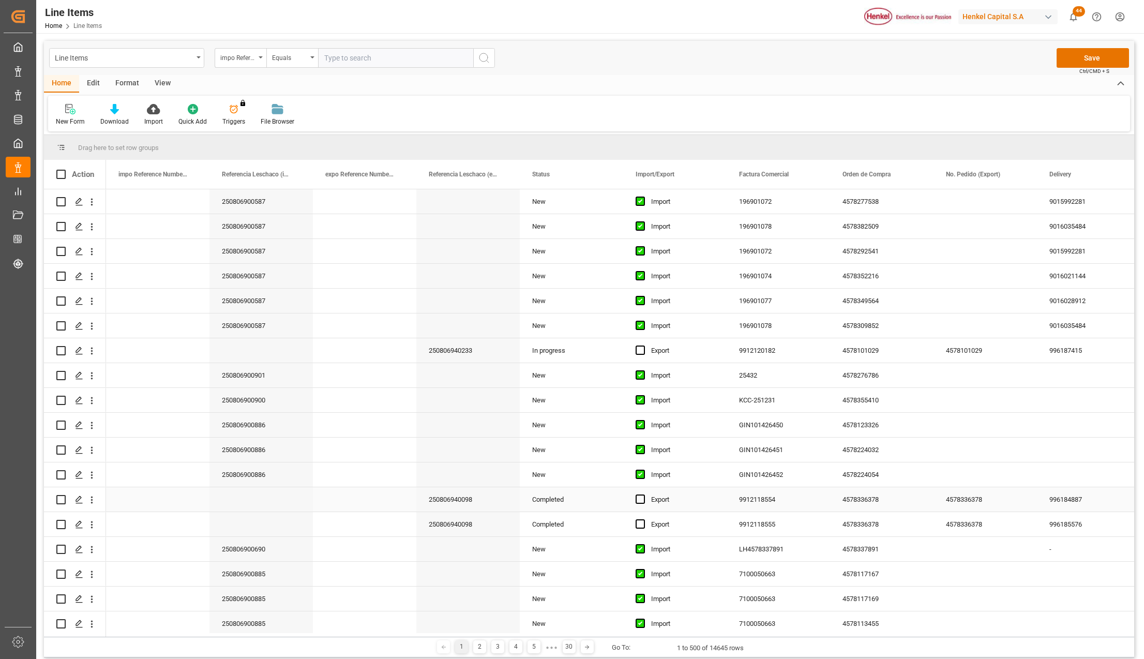
scroll to position [4137, 0]
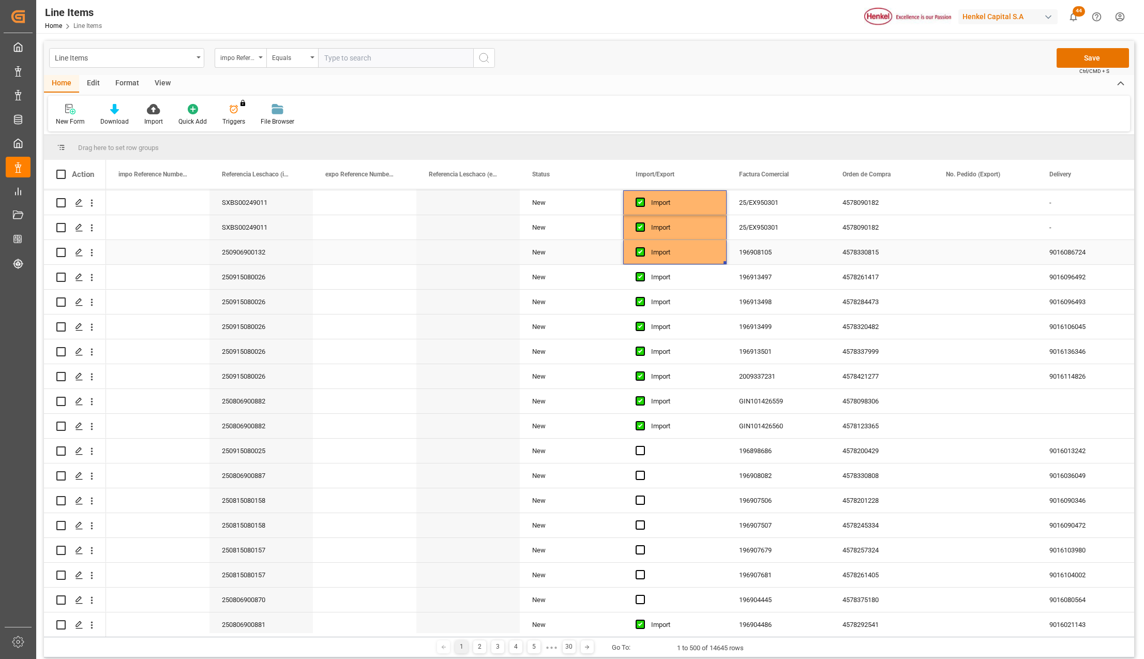
scroll to position [4412, 0]
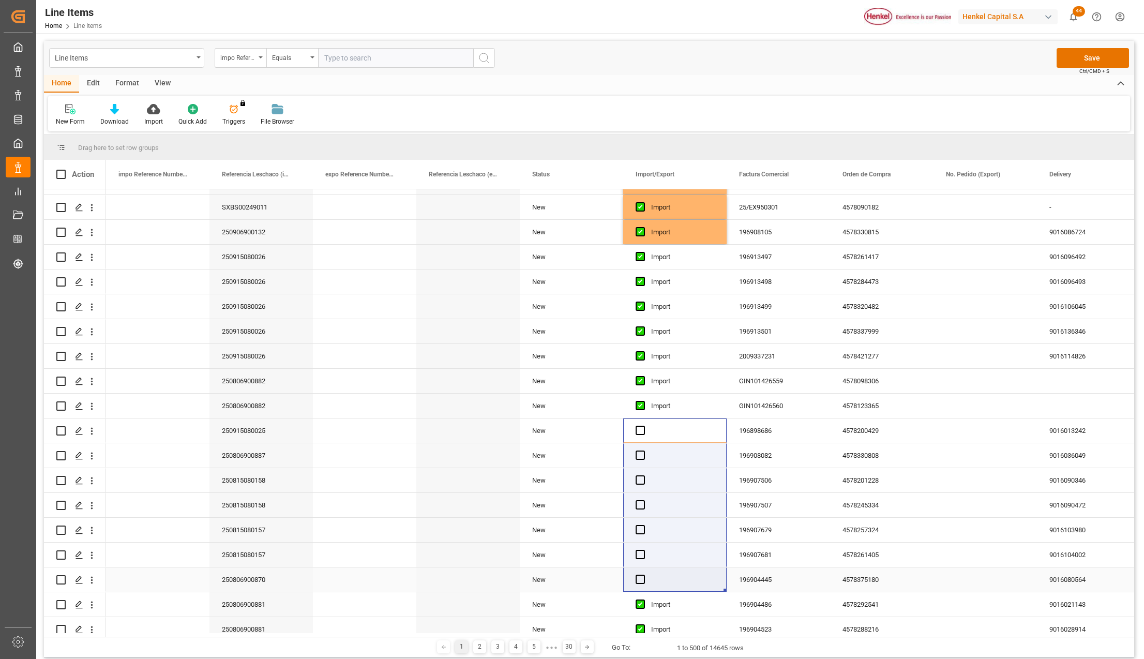
drag, startPoint x: 648, startPoint y: 432, endPoint x: 648, endPoint y: 580, distance: 147.9
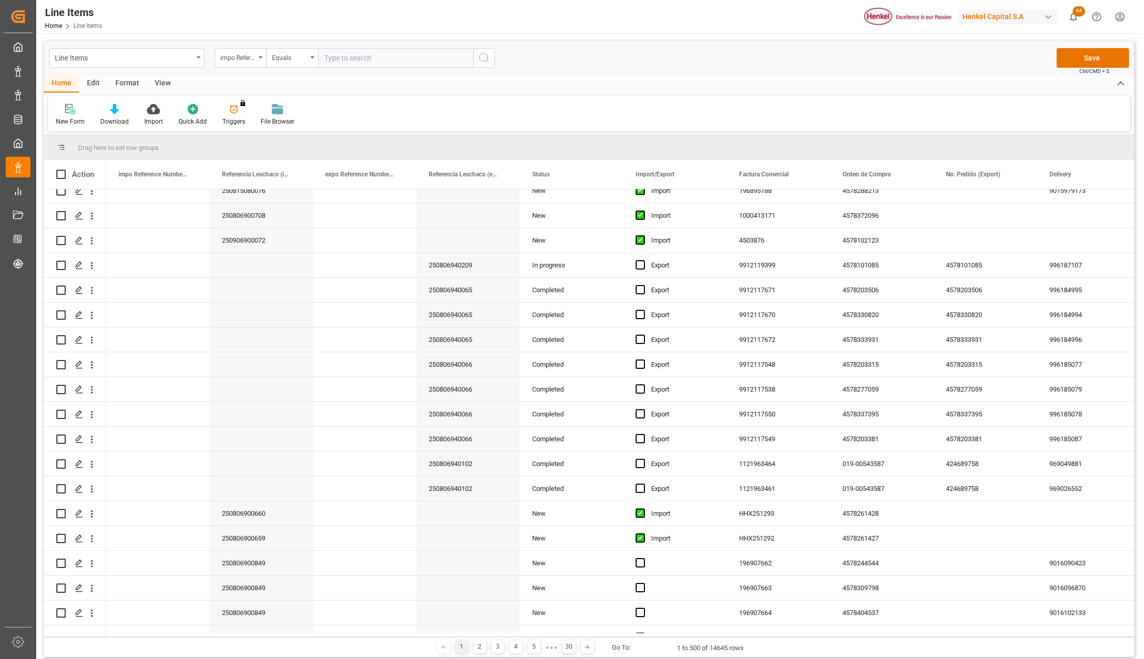
scroll to position [5239, 0]
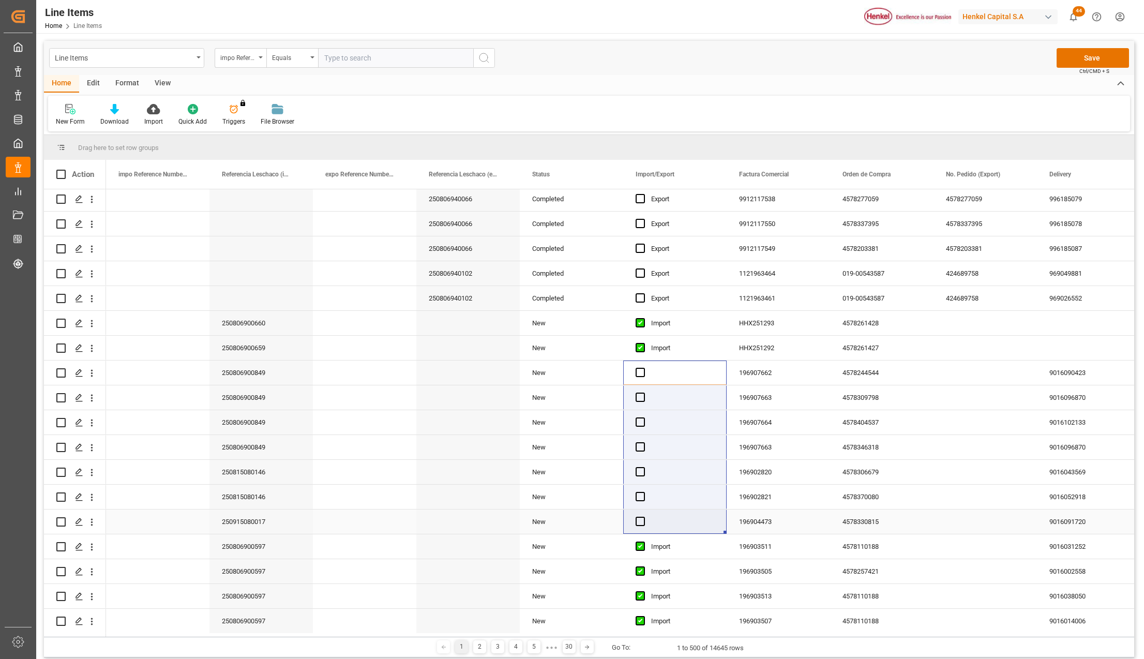
drag, startPoint x: 654, startPoint y: 372, endPoint x: 657, endPoint y: 532, distance: 159.8
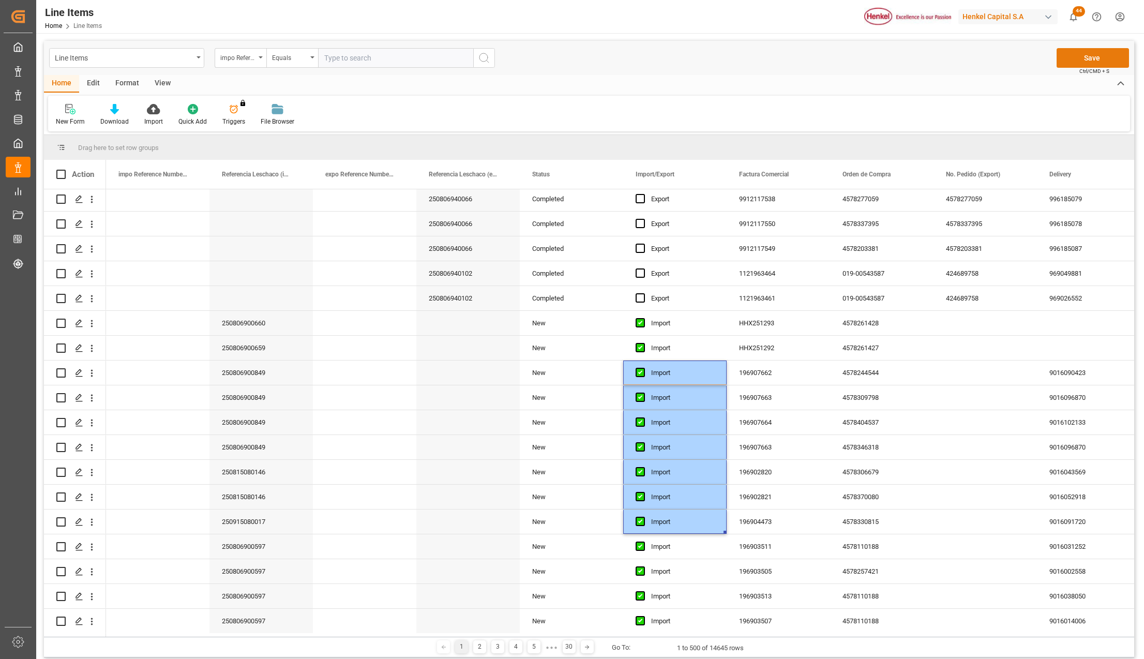
click at [1080, 54] on button "Save" at bounding box center [1092, 58] width 72 height 20
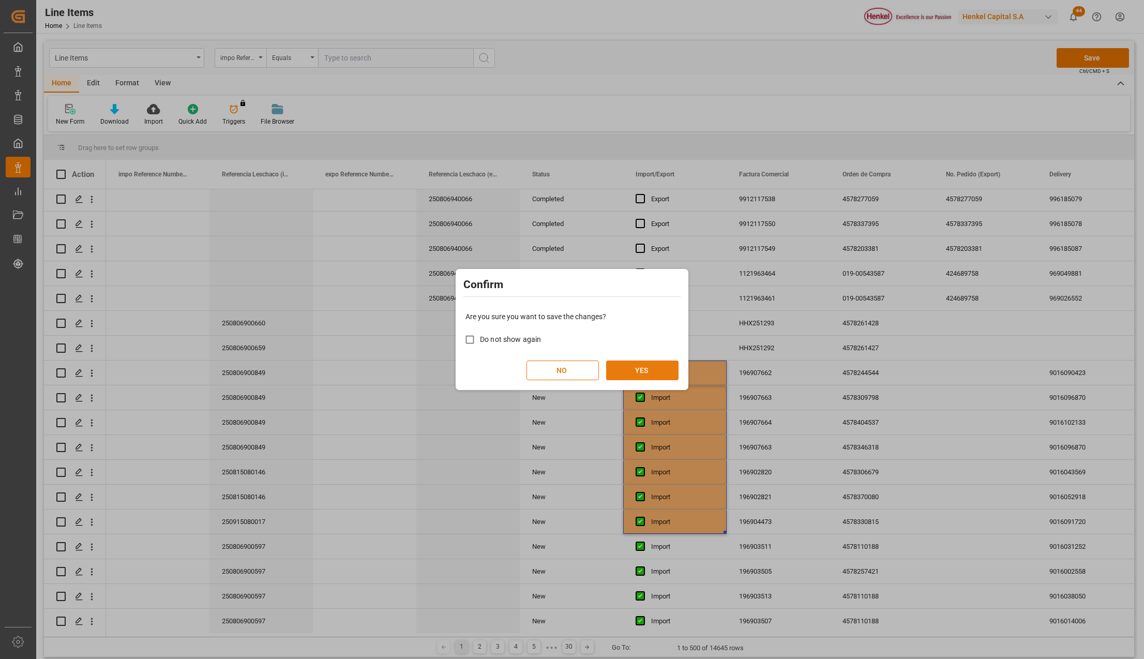
click at [657, 375] on button "YES" at bounding box center [642, 370] width 72 height 20
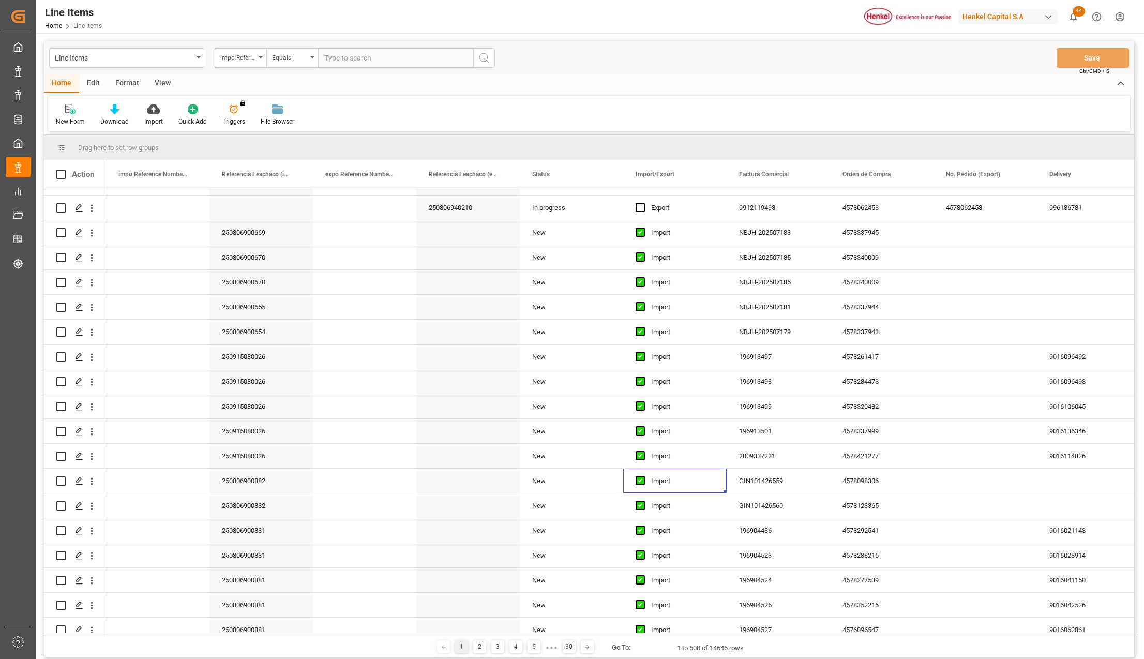
scroll to position [0, 0]
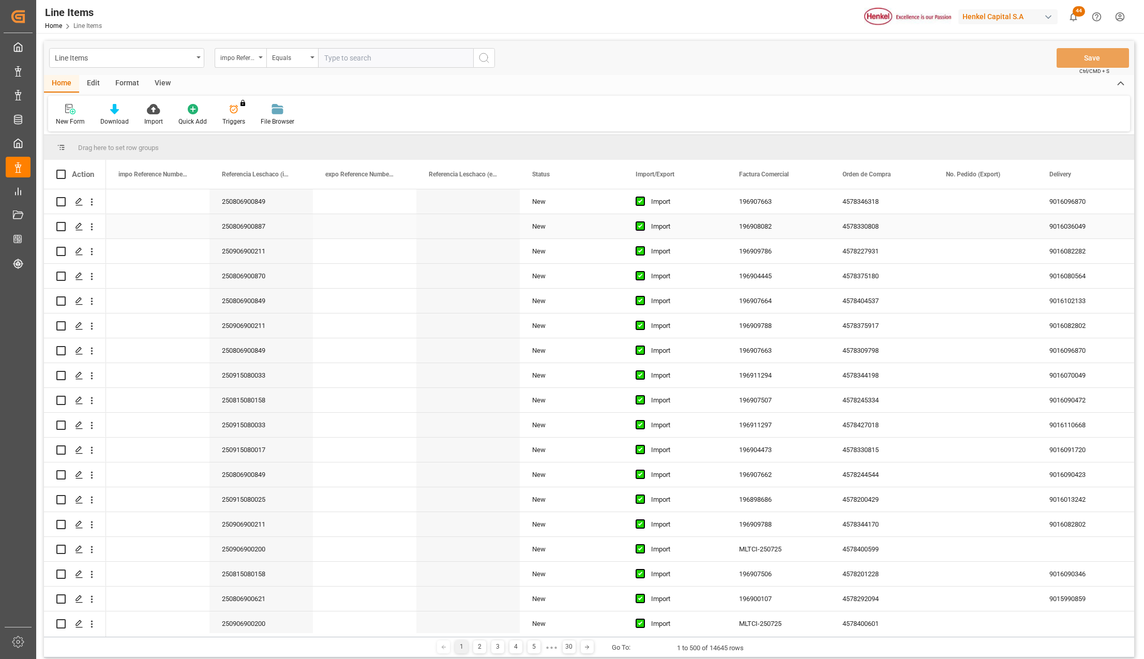
click at [270, 232] on div "250806900887" at bounding box center [260, 226] width 103 height 24
click at [159, 83] on div "View" at bounding box center [163, 84] width 32 height 18
click at [117, 114] on icon at bounding box center [117, 109] width 10 height 10
click at [127, 191] on div "New Item" at bounding box center [145, 188] width 90 height 11
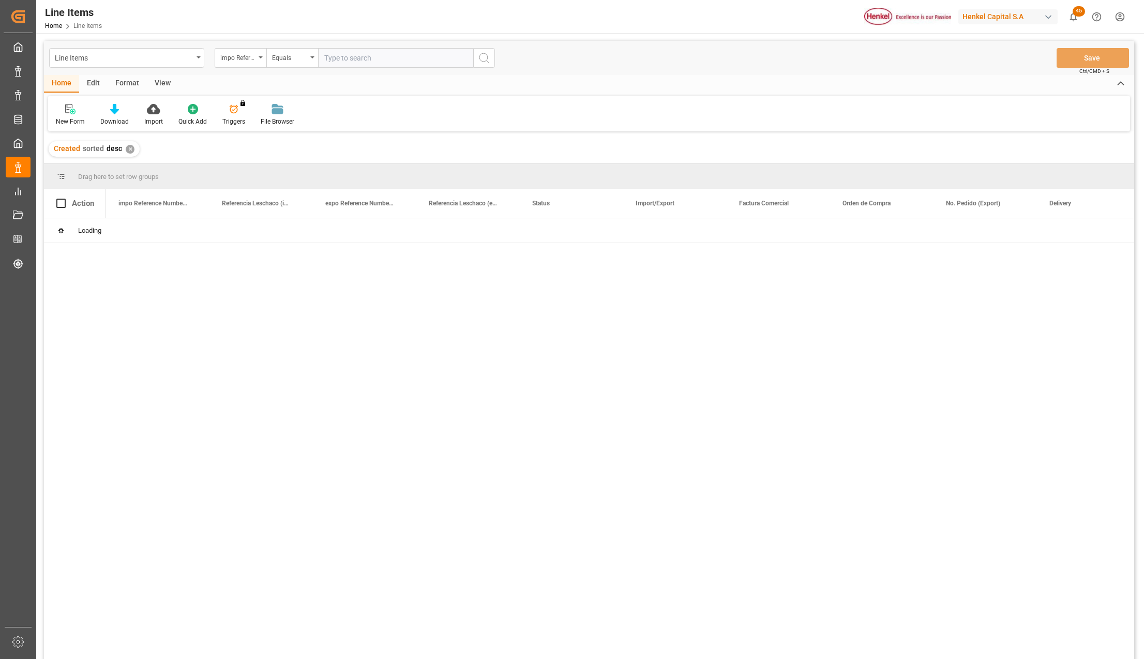
click at [127, 149] on div "✕" at bounding box center [130, 149] width 9 height 9
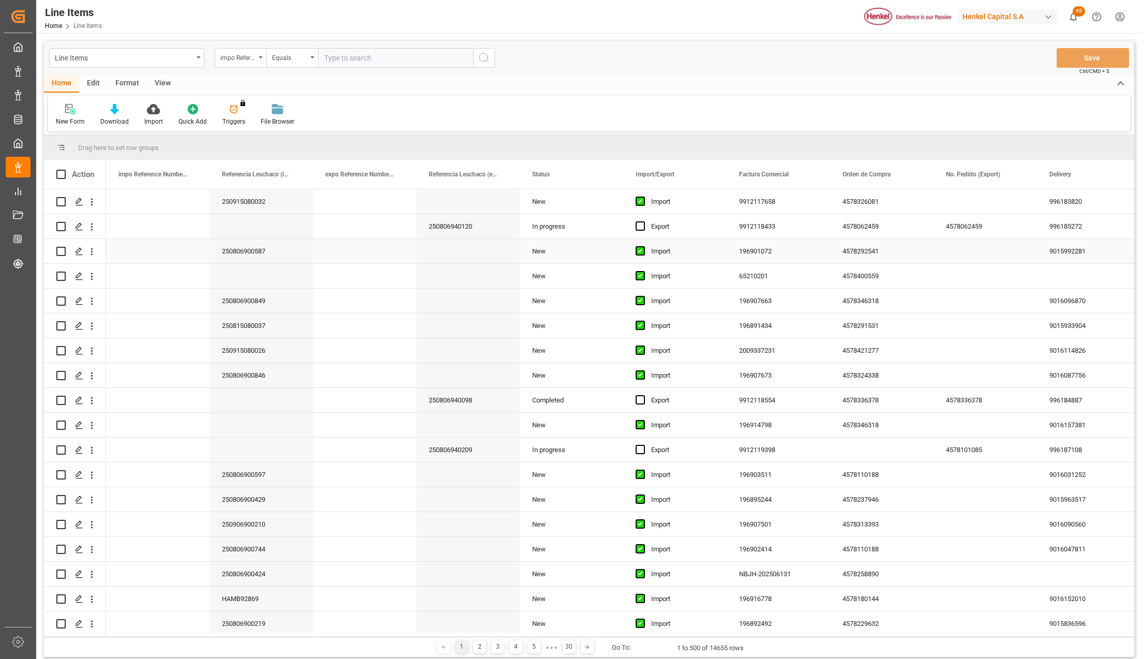
click at [871, 249] on div "4578292541" at bounding box center [881, 251] width 103 height 24
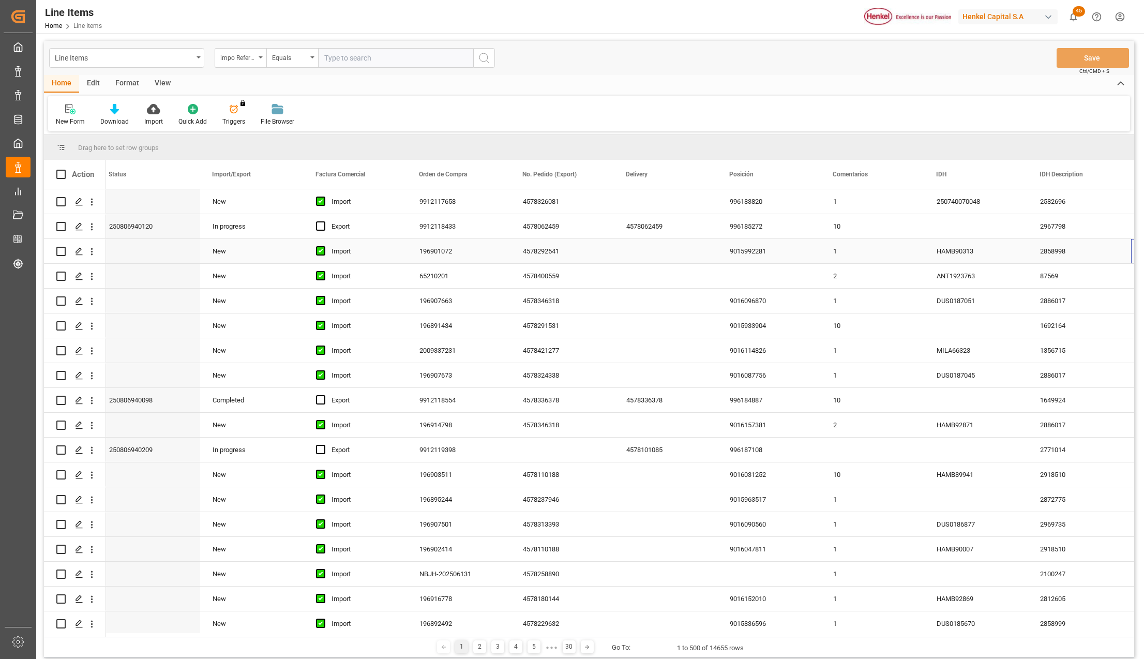
scroll to position [0, 423]
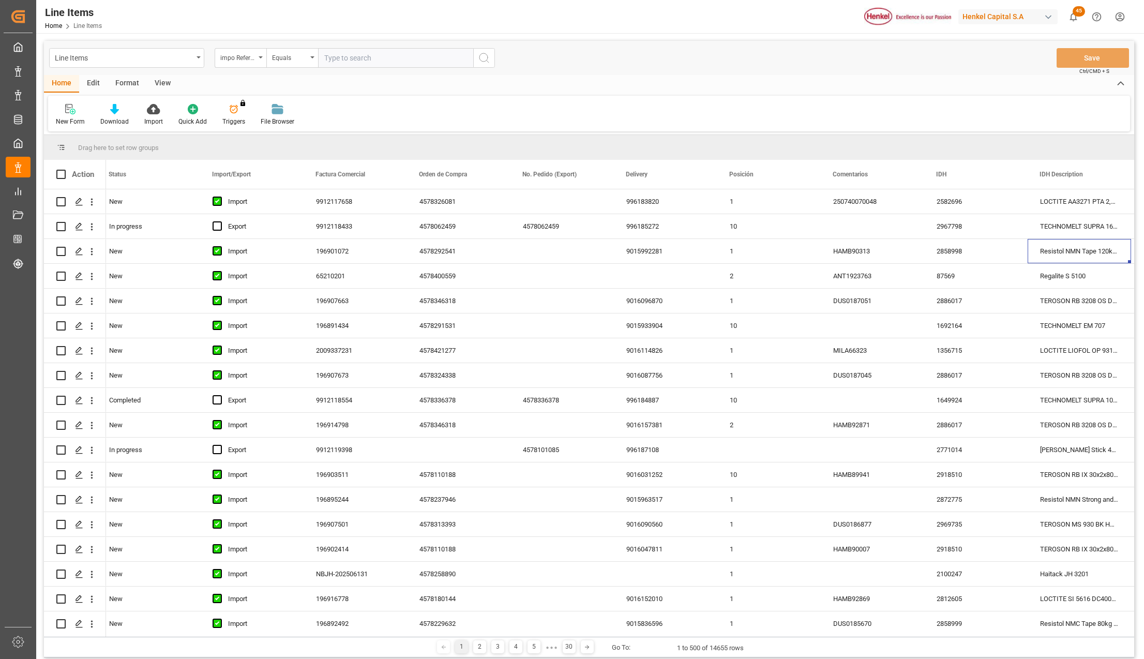
click at [593, 81] on div "Home Edit Format View" at bounding box center [589, 84] width 1090 height 18
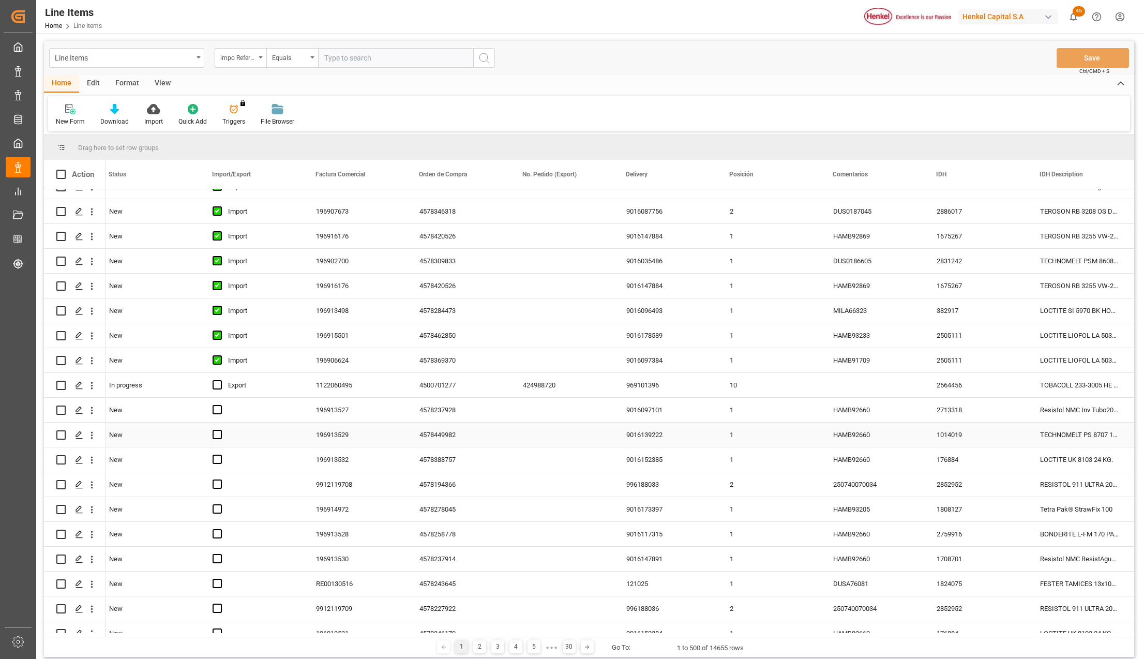
click at [858, 422] on div "HAMB92660" at bounding box center [872, 434] width 103 height 24
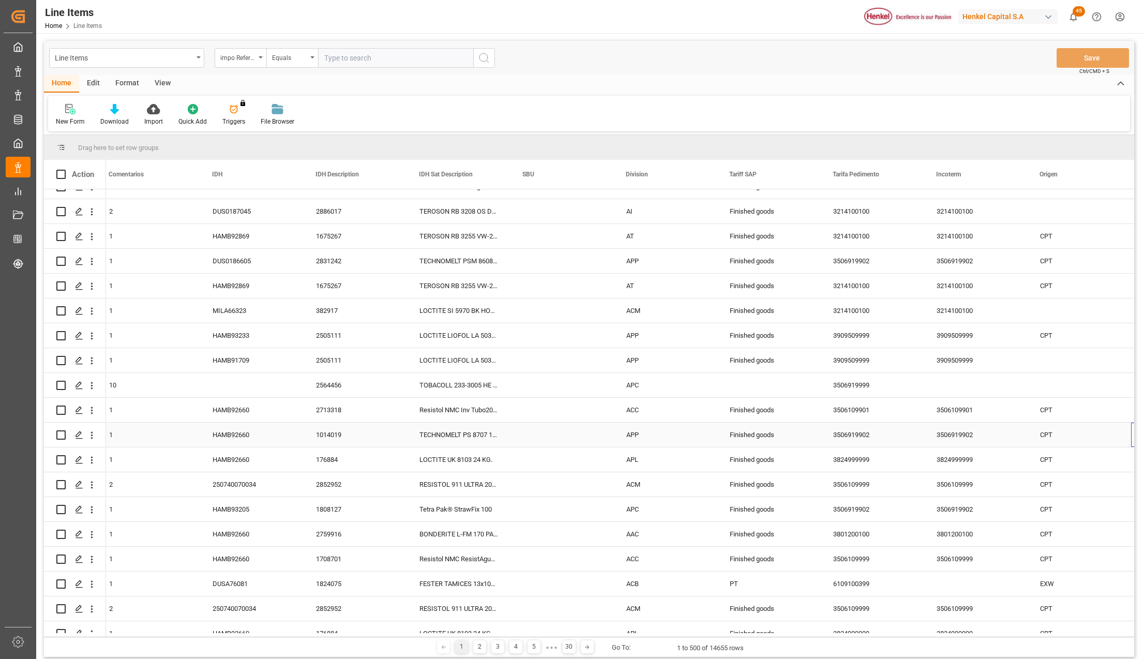
scroll to position [0, 1147]
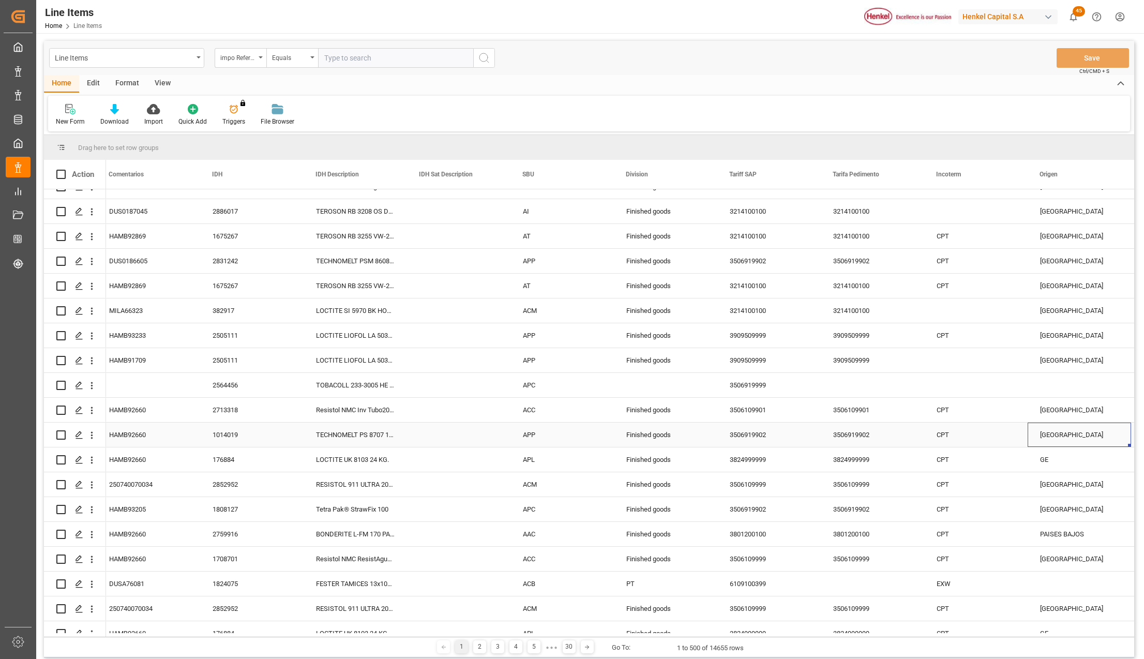
click at [858, 422] on div "3506919902" at bounding box center [872, 434] width 103 height 24
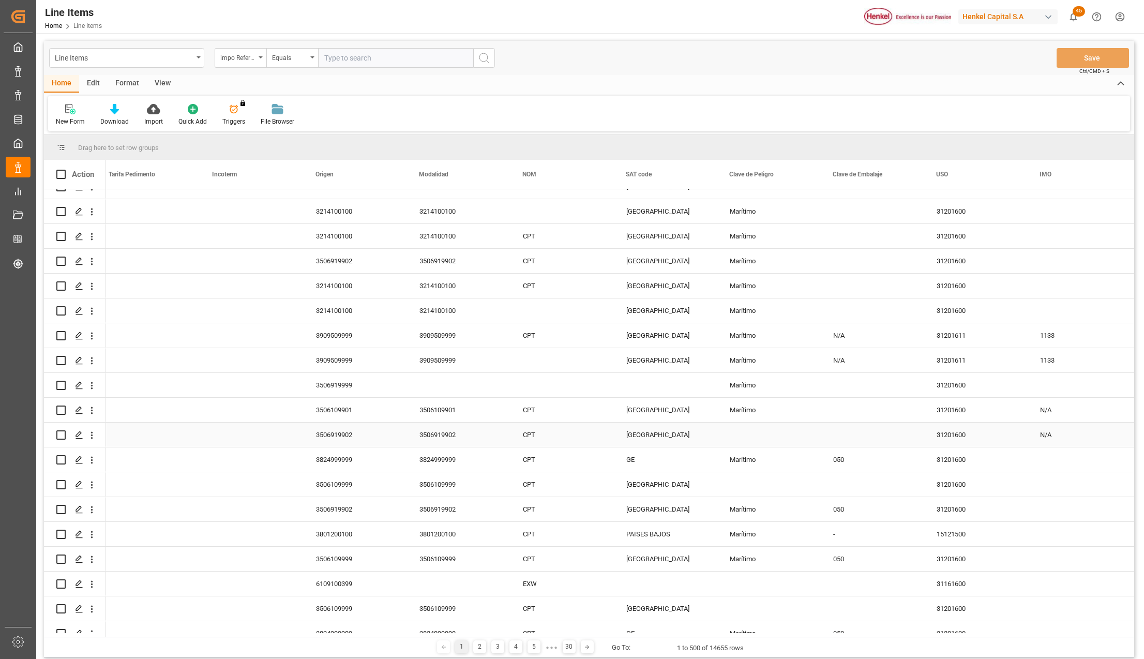
scroll to position [0, 1871]
